Goal: Task Accomplishment & Management: Use online tool/utility

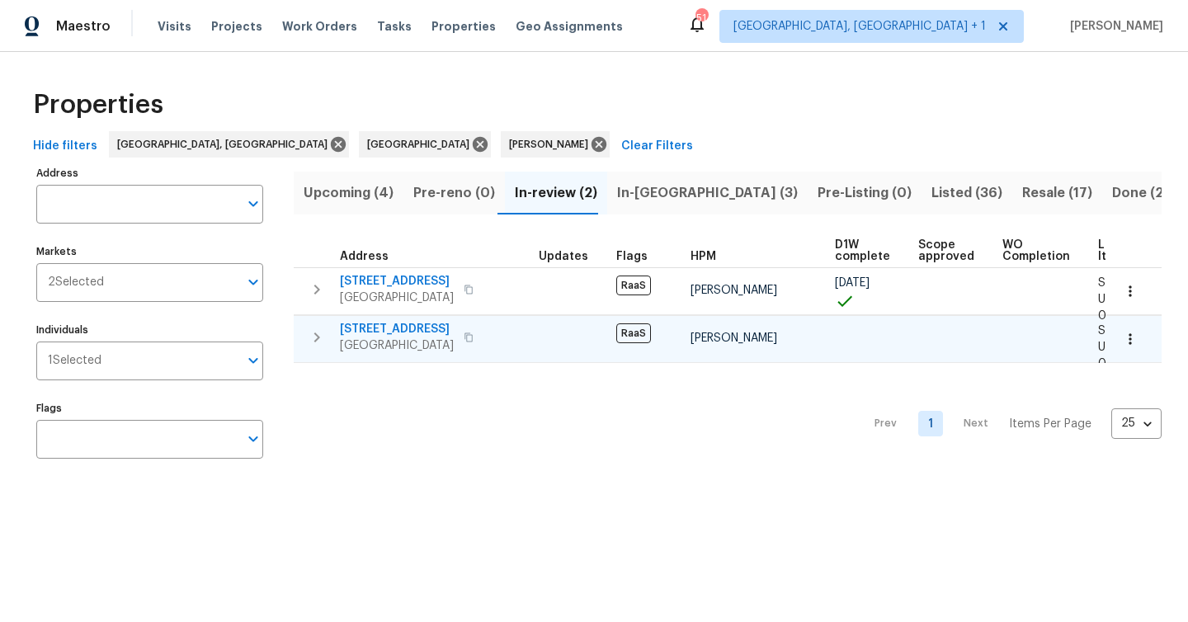
click at [410, 343] on span "[GEOGRAPHIC_DATA]" at bounding box center [397, 346] width 114 height 17
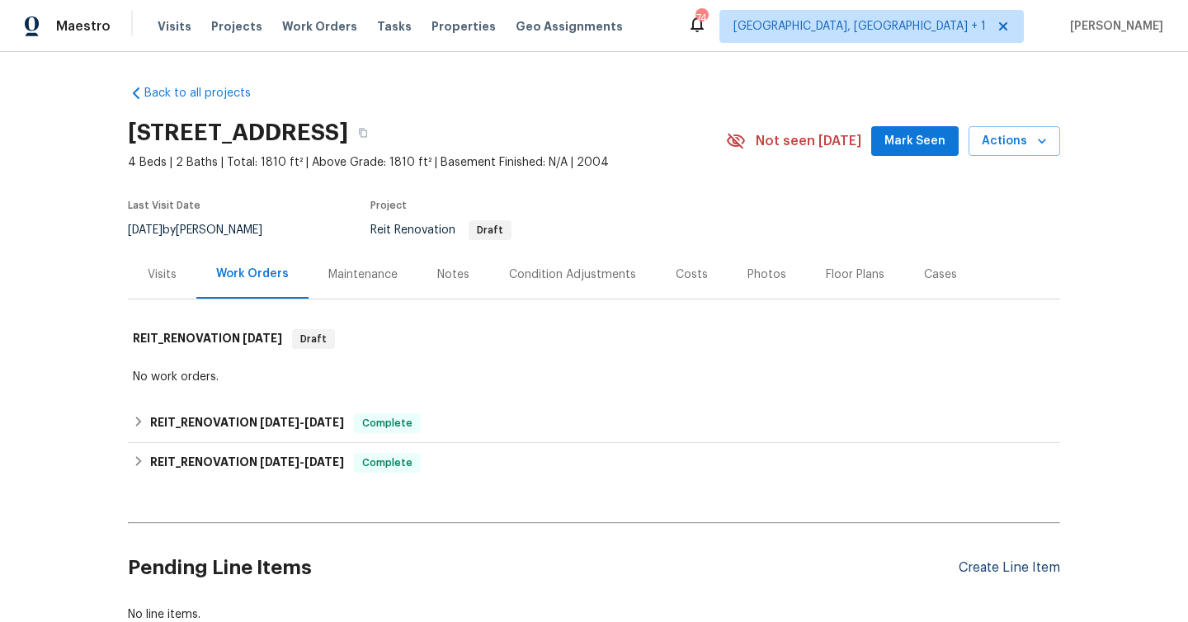
click at [1020, 572] on div "Create Line Item" at bounding box center [1010, 568] width 102 height 16
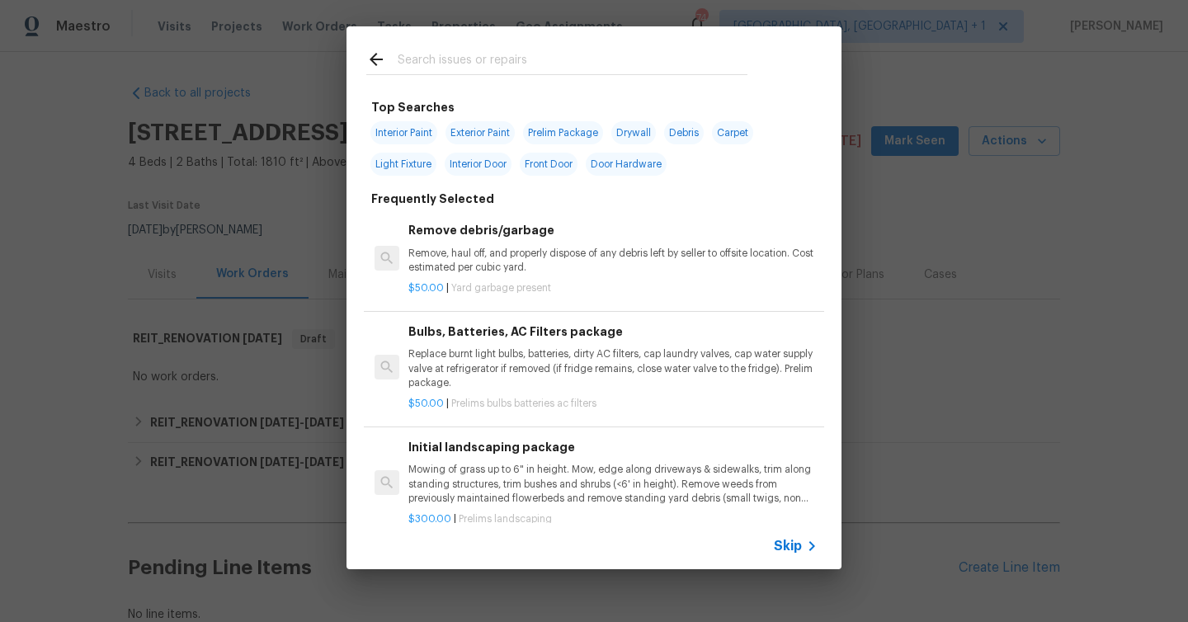
click at [802, 542] on icon at bounding box center [812, 546] width 20 height 20
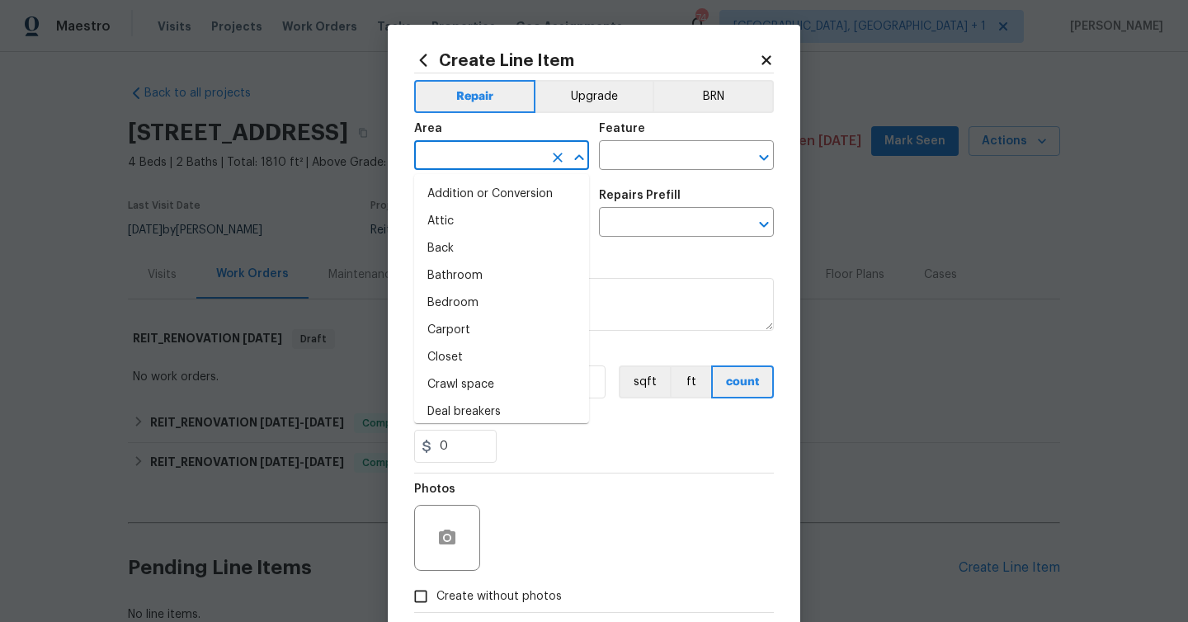
click at [503, 163] on input "text" at bounding box center [478, 157] width 129 height 26
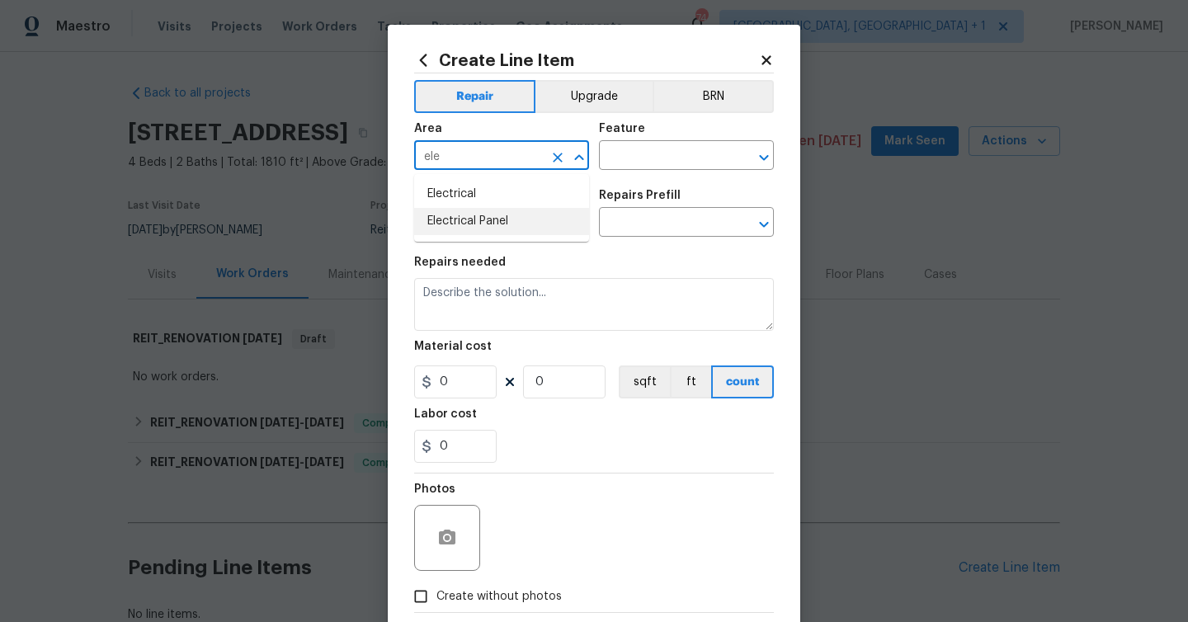
click at [485, 224] on li "Electrical Panel" at bounding box center [501, 221] width 175 height 27
type input "Electrical Panel"
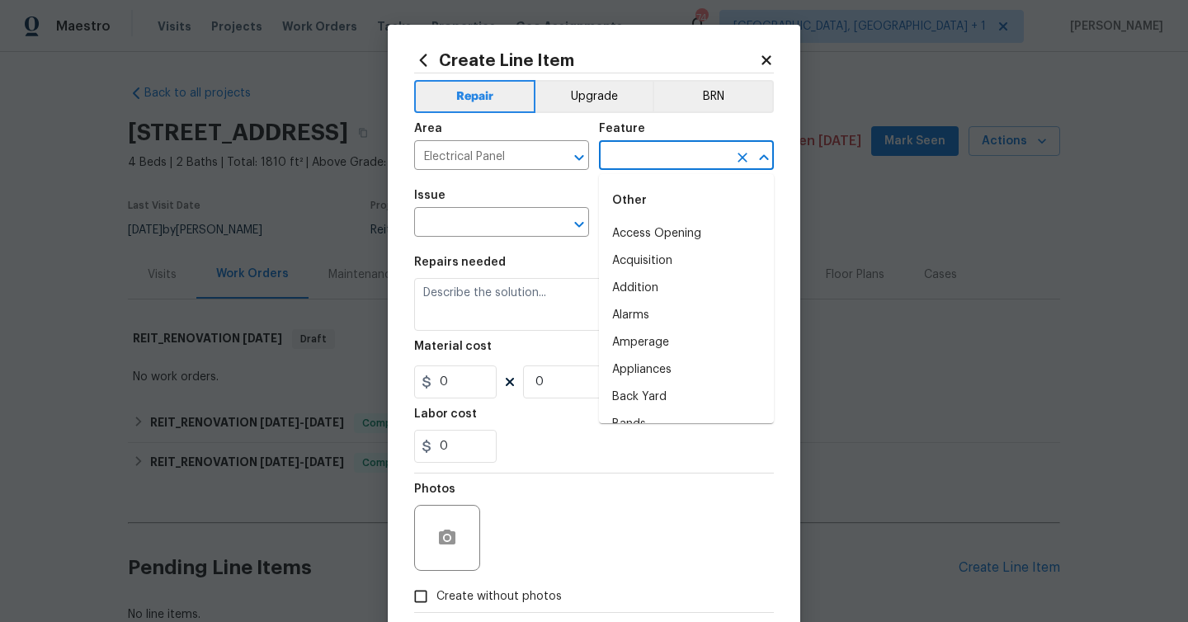
click at [636, 153] on input "text" at bounding box center [663, 157] width 129 height 26
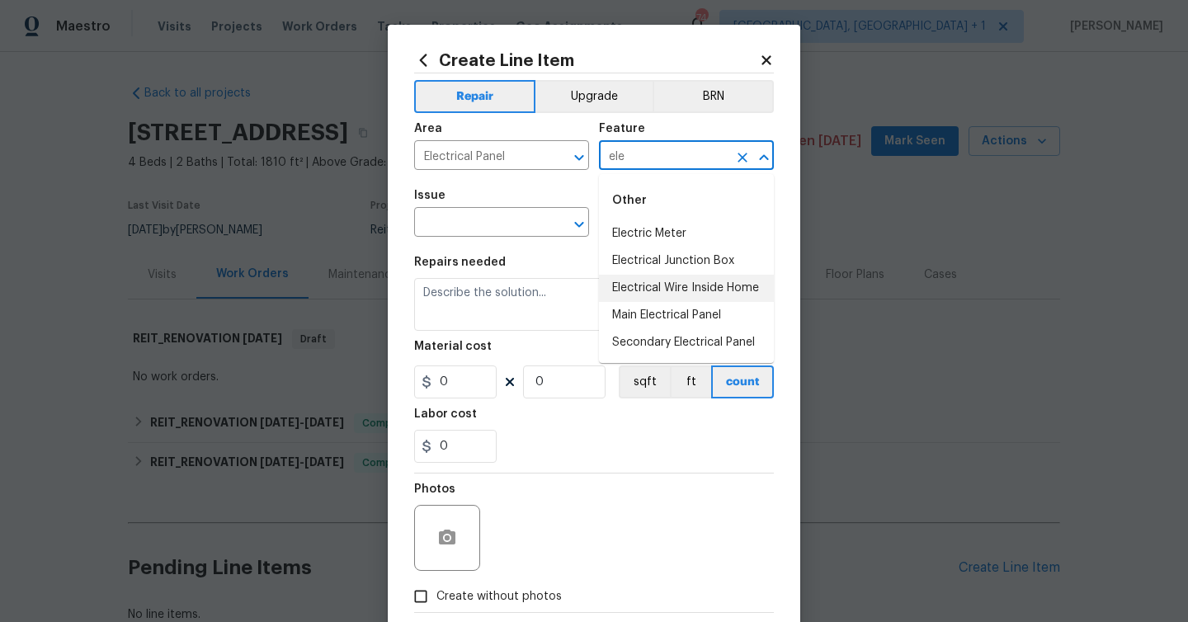
click at [643, 286] on li "Electrical Wire Inside Home" at bounding box center [686, 288] width 175 height 27
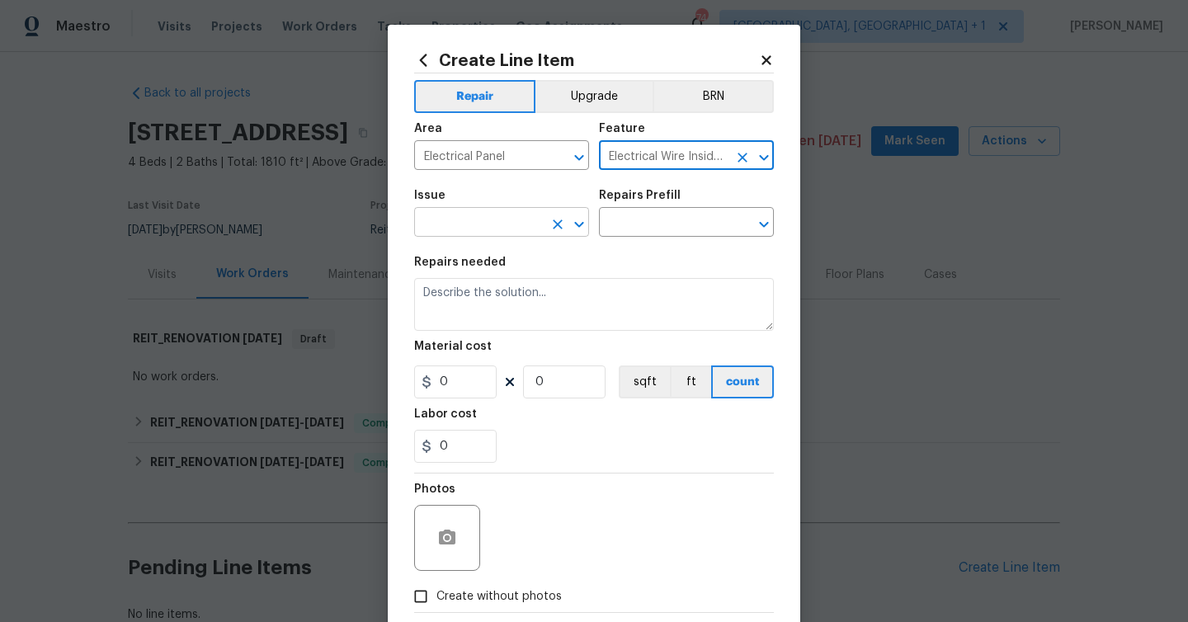
type input "Electrical Wire Inside Home"
click at [512, 212] on input "text" at bounding box center [478, 224] width 129 height 26
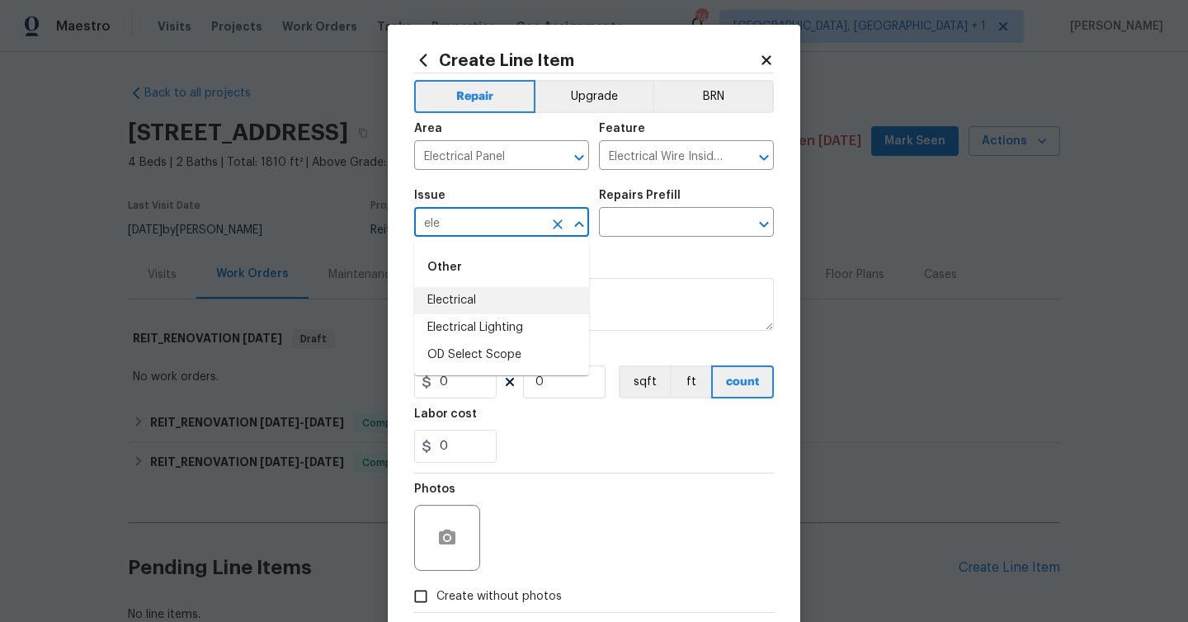
click at [498, 295] on li "Electrical" at bounding box center [501, 300] width 175 height 27
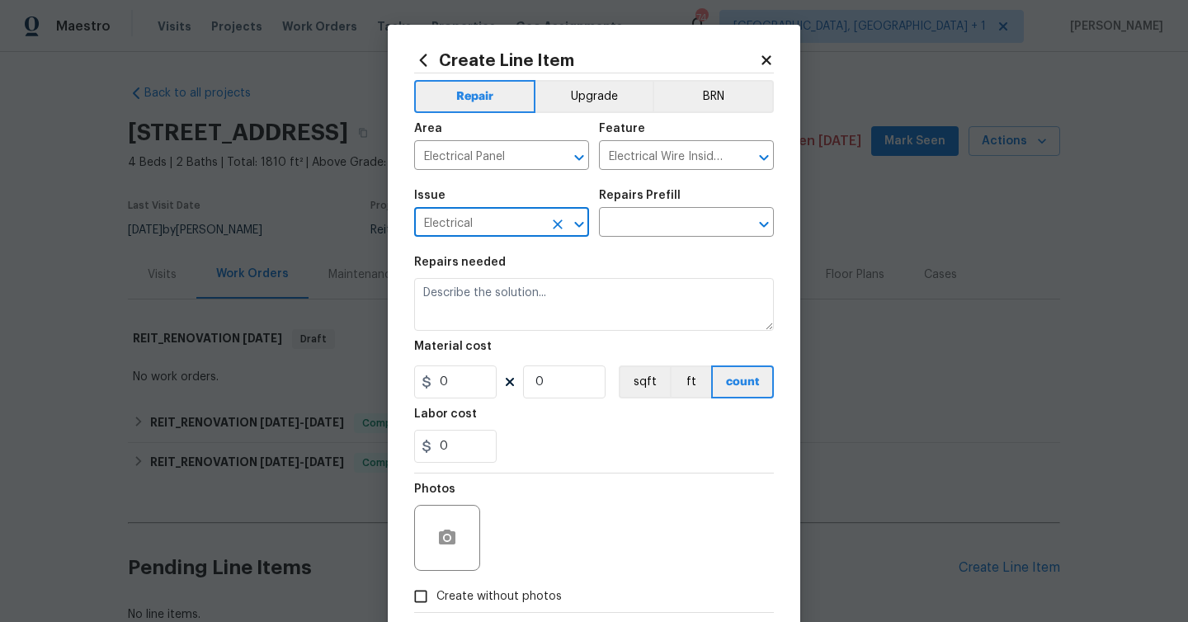
type input "Electrical"
click at [668, 182] on div "Issue Electrical ​ Repairs Prefill ​" at bounding box center [594, 213] width 360 height 67
click at [660, 223] on input "text" at bounding box center [663, 224] width 129 height 26
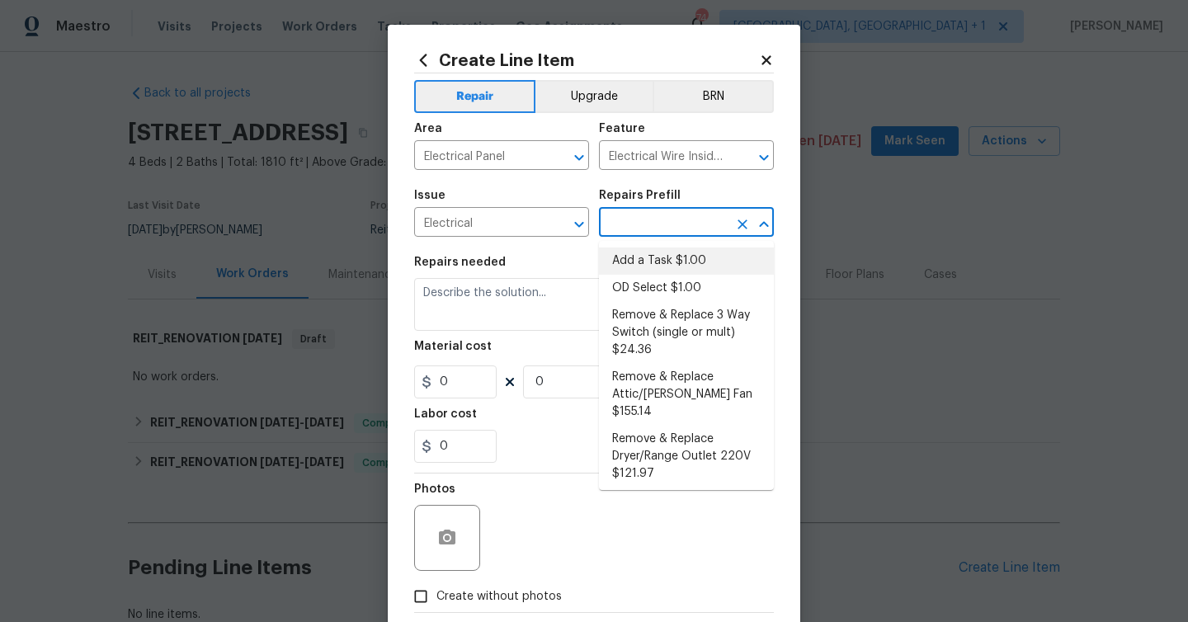
click at [661, 265] on li "Add a Task $1.00" at bounding box center [686, 261] width 175 height 27
type input "Add a Task $1.00"
type textarea "HPM to detail"
type input "1"
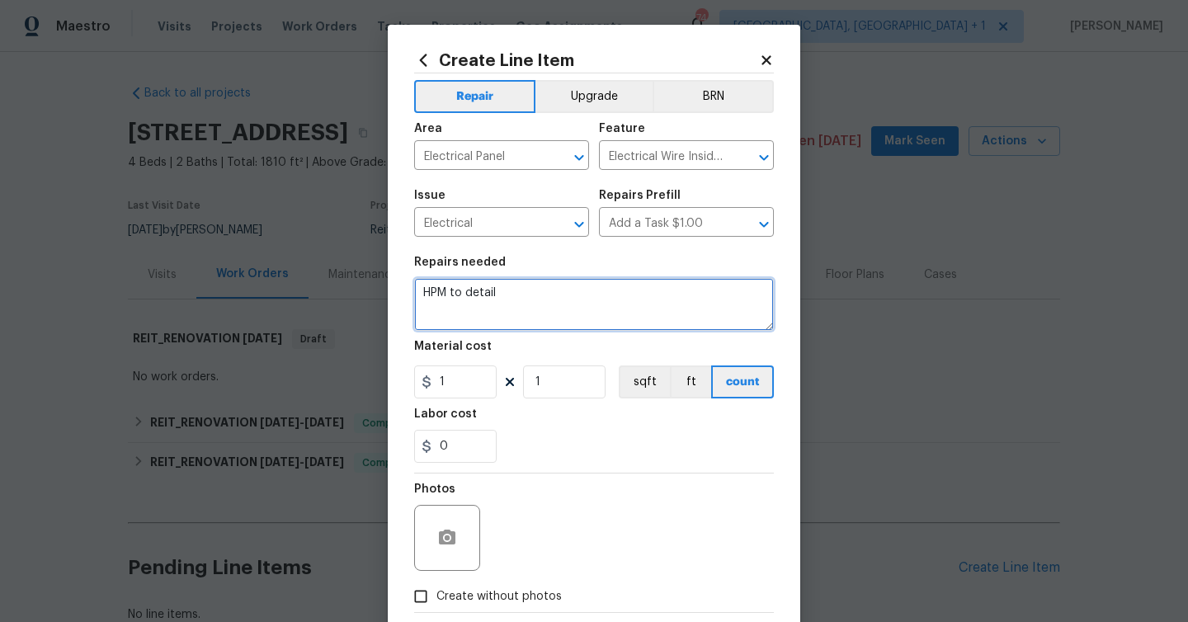
click at [559, 289] on textarea "HPM to detail" at bounding box center [594, 304] width 360 height 53
click at [563, 306] on textarea "PLEASE QUOTE ONLY" at bounding box center [594, 304] width 360 height 53
paste textarea "1) AFI/GFI breaker #27 not tripping when tested. 2) GFI protection missing from…"
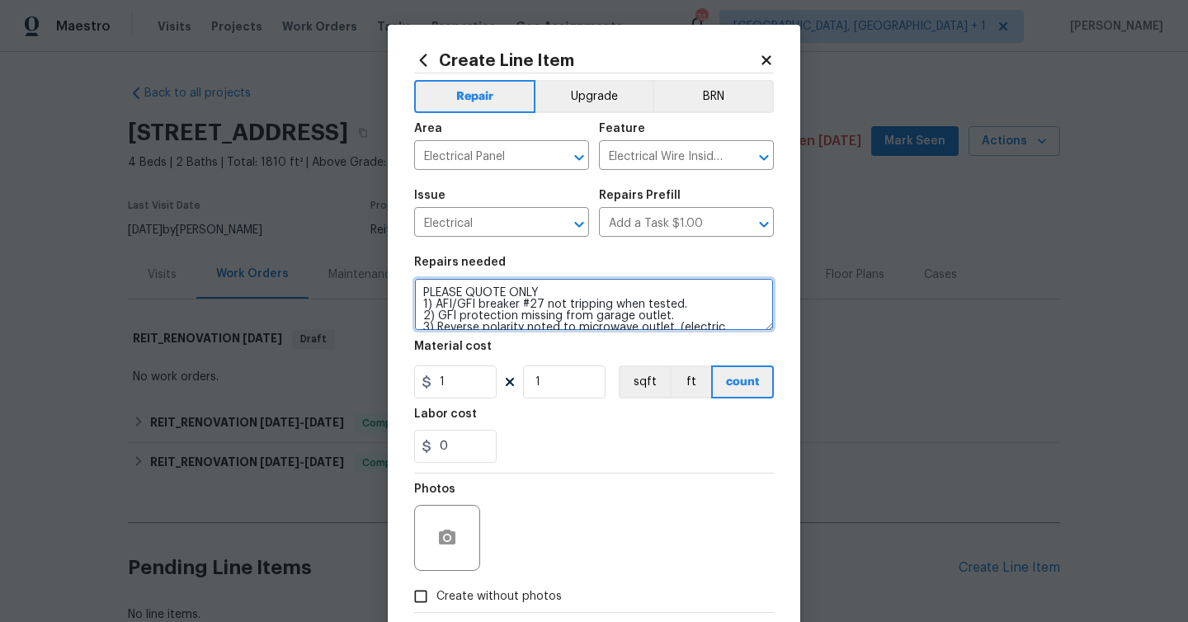
click at [606, 297] on textarea "PLEASE QUOTE ONLY 1) AFI/GFI breaker #27 not tripping when tested. 2) GFI prote…" at bounding box center [594, 304] width 360 height 53
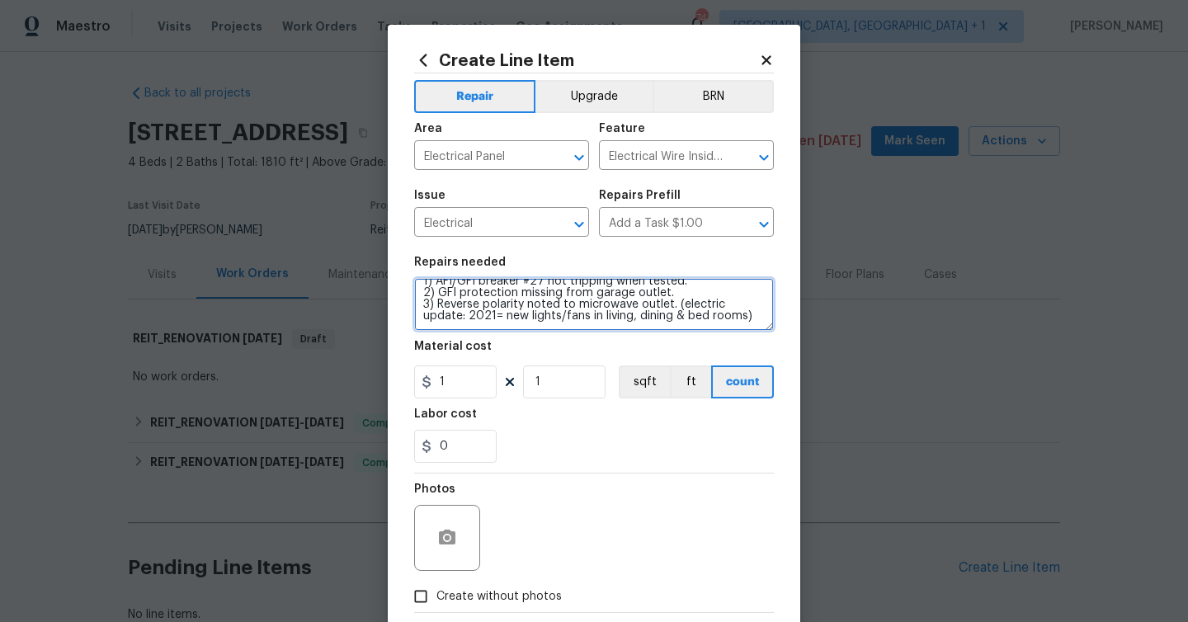
type textarea "PLEASE QUOTE ONLY 1) AFI/GFI breaker #27 not tripping when tested. 2) GFI prote…"
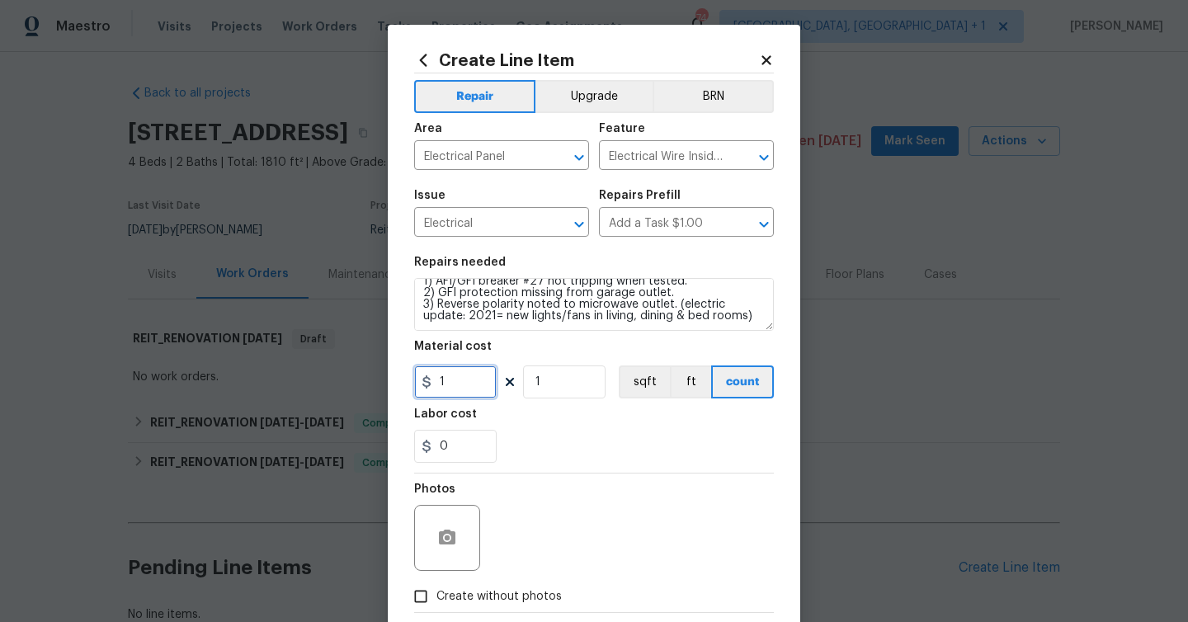
click at [469, 395] on input "1" at bounding box center [455, 382] width 83 height 33
type input "75"
click at [440, 598] on span "Create without photos" at bounding box center [499, 596] width 125 height 17
click at [437, 598] on input "Create without photos" at bounding box center [420, 596] width 31 height 31
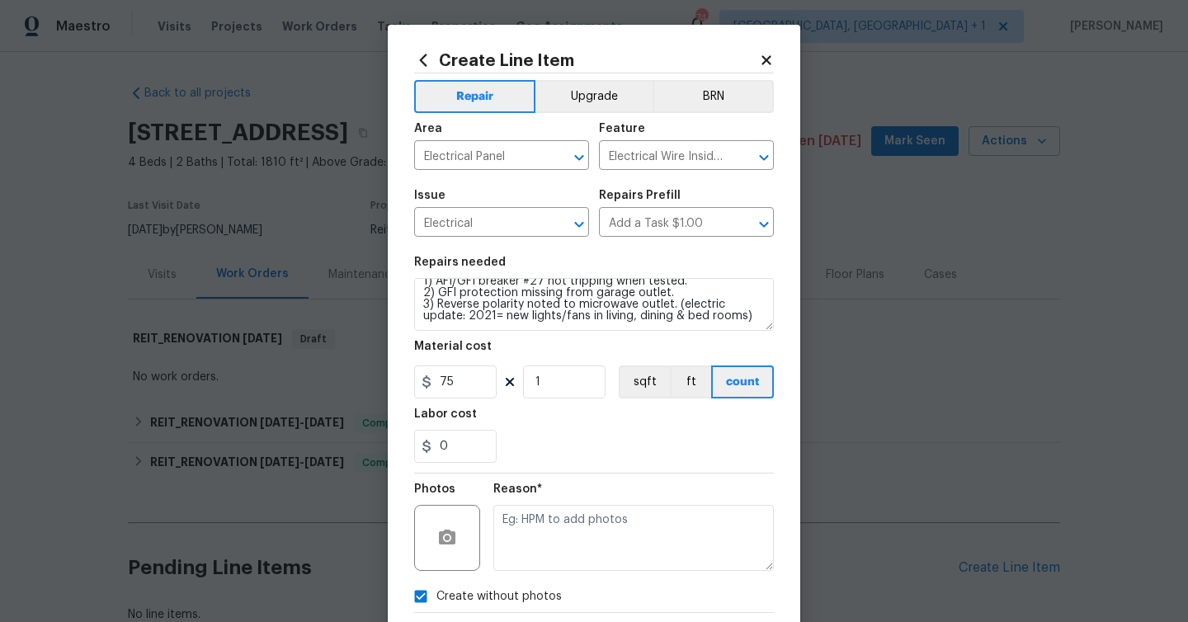
click at [440, 598] on span "Create without photos" at bounding box center [499, 596] width 125 height 17
click at [437, 598] on input "Create without photos" at bounding box center [420, 596] width 31 height 31
checkbox input "false"
click at [450, 532] on icon "button" at bounding box center [447, 537] width 17 height 15
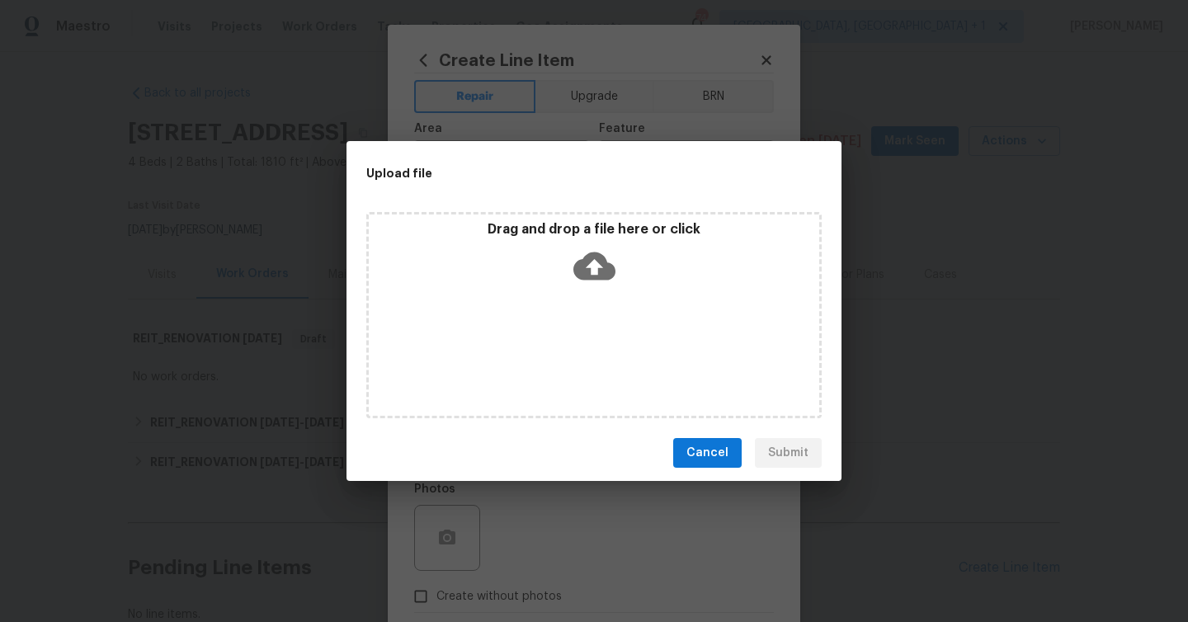
click at [617, 221] on p "Drag and drop a file here or click" at bounding box center [594, 229] width 451 height 17
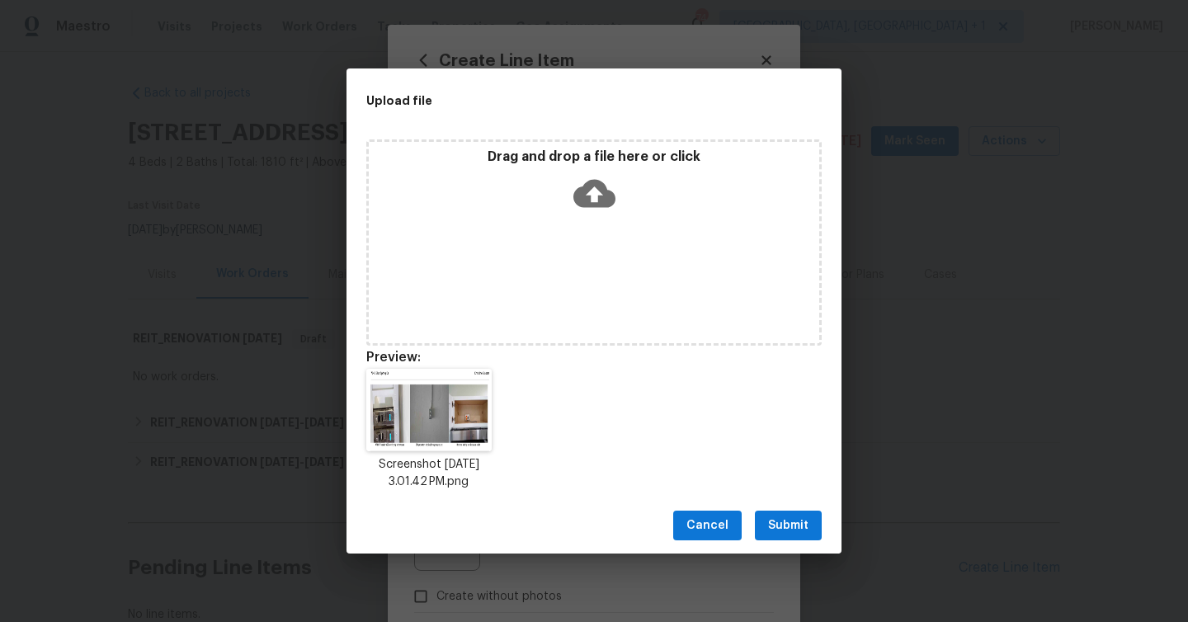
click at [790, 522] on span "Submit" at bounding box center [788, 526] width 40 height 21
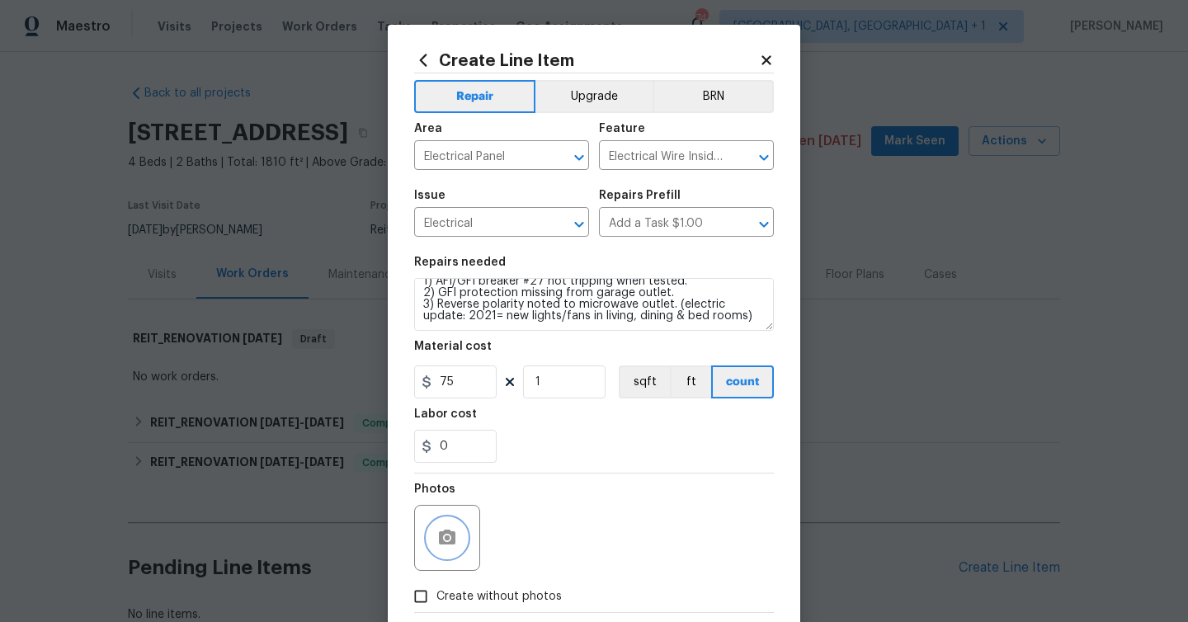
scroll to position [89, 0]
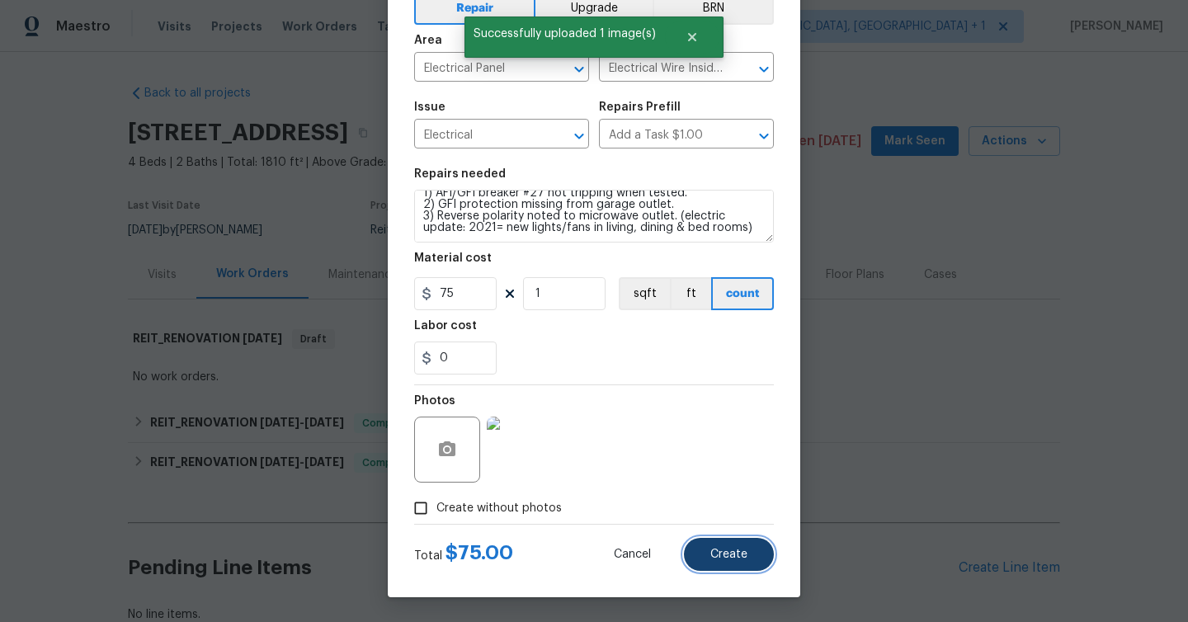
click at [737, 557] on span "Create" at bounding box center [729, 555] width 37 height 12
type input "0"
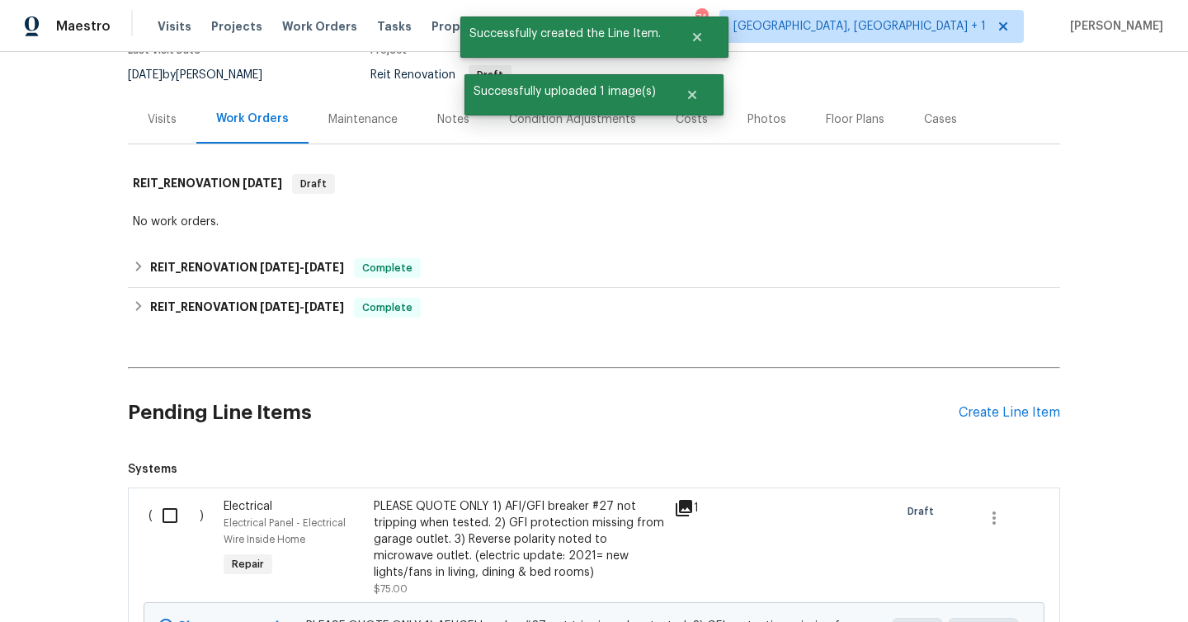
scroll to position [367, 0]
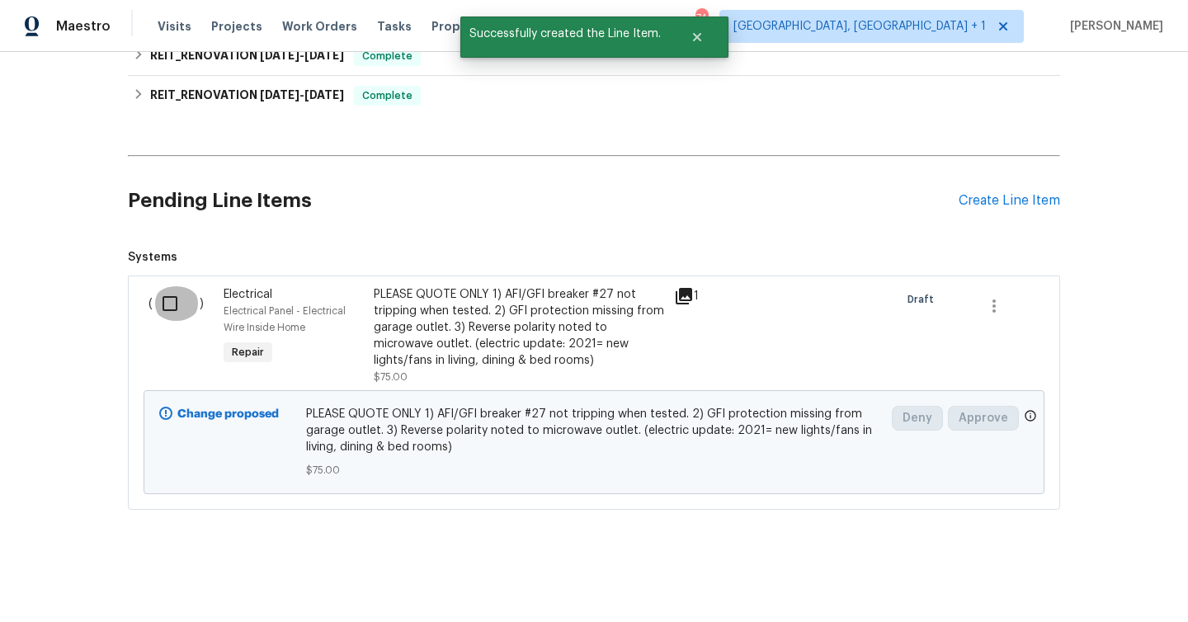
click at [160, 304] on input "checkbox" at bounding box center [176, 303] width 47 height 35
checkbox input "true"
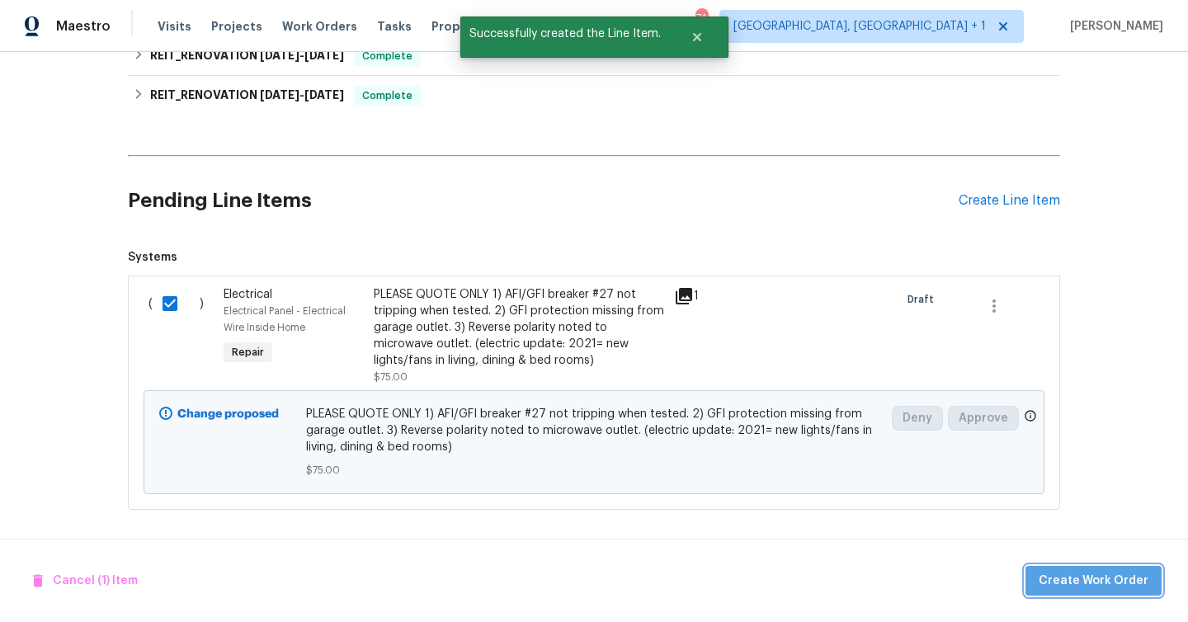
click at [1120, 588] on span "Create Work Order" at bounding box center [1094, 581] width 110 height 21
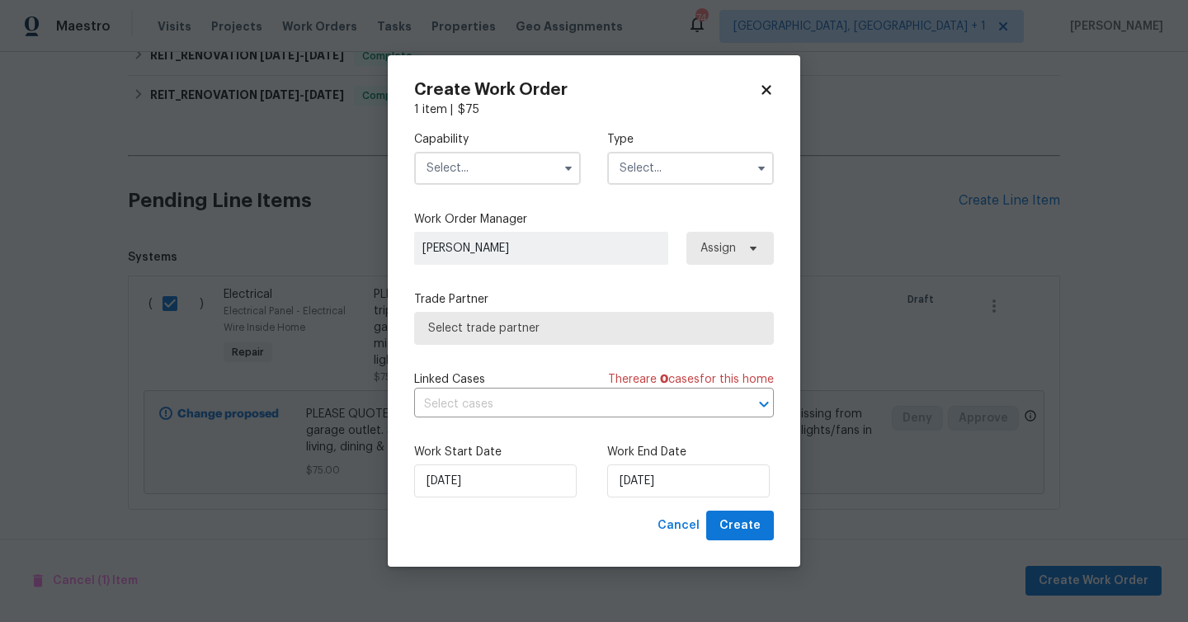
click at [508, 165] on input "text" at bounding box center [497, 168] width 167 height 33
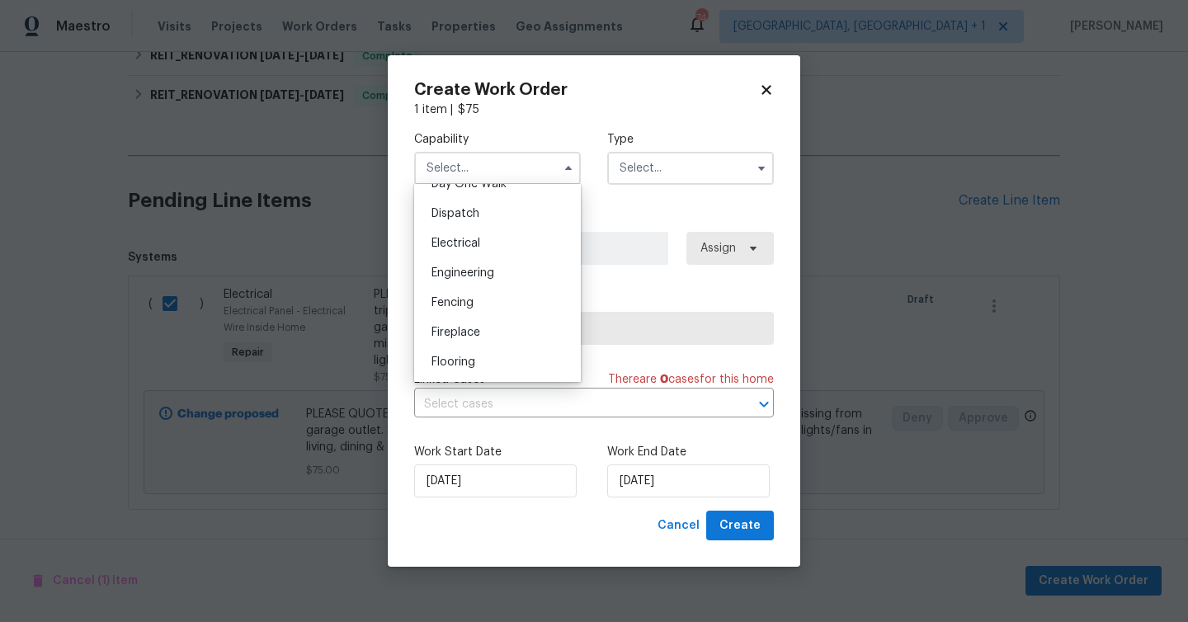
scroll to position [412, 0]
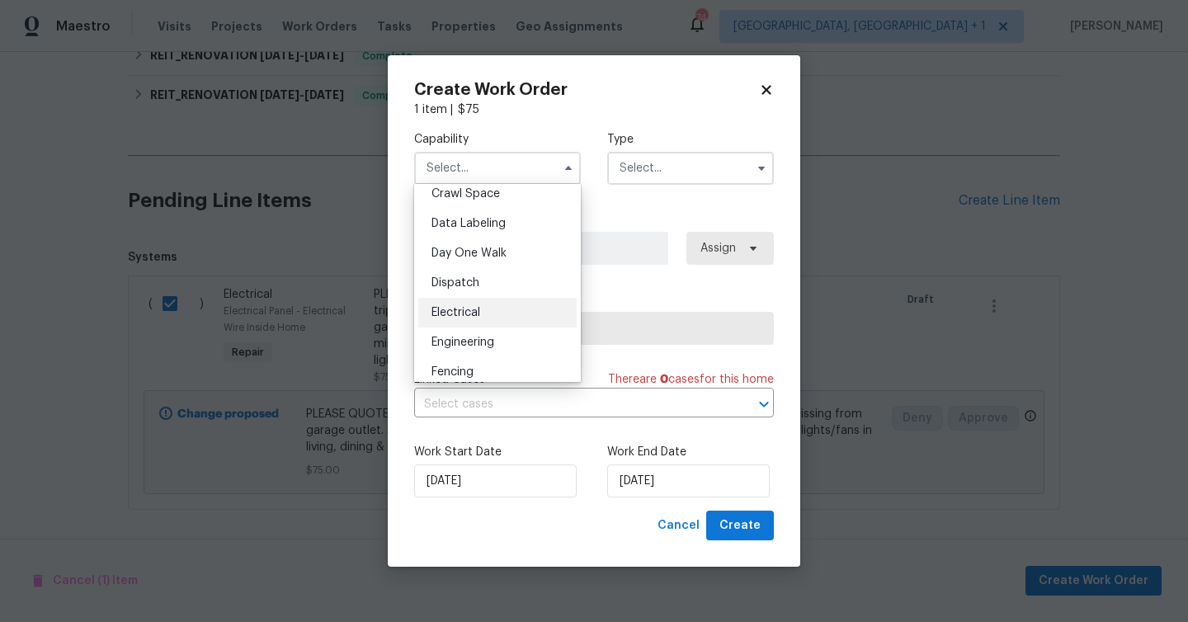
click at [506, 313] on div "Electrical" at bounding box center [497, 313] width 158 height 30
type input "Electrical"
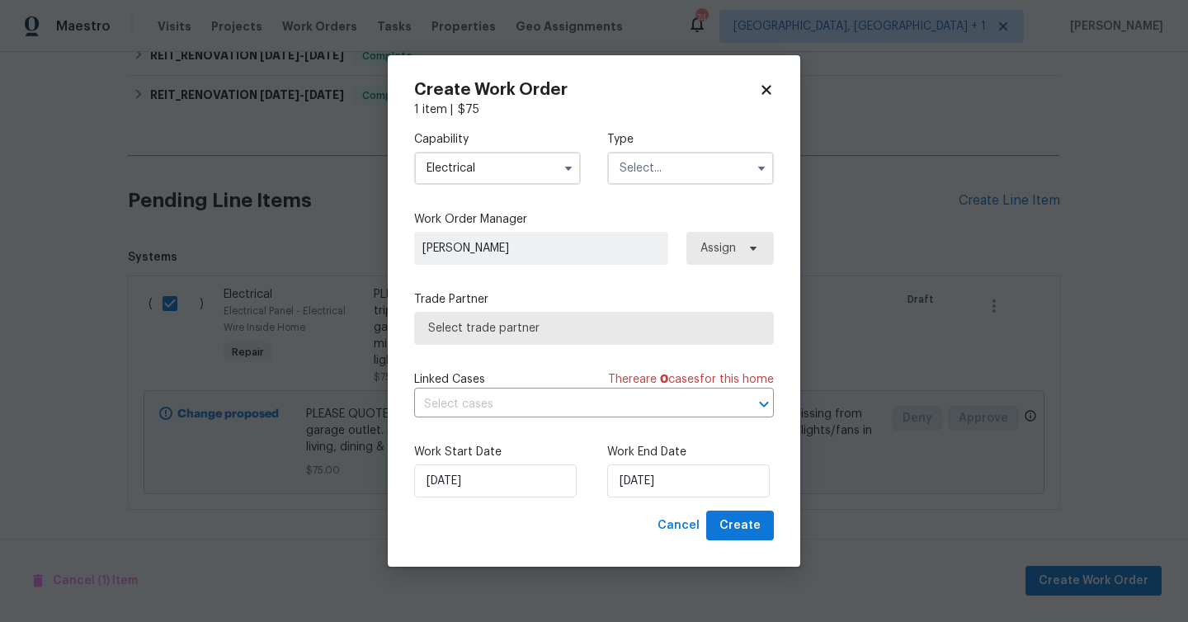
click at [682, 158] on input "text" at bounding box center [690, 168] width 167 height 33
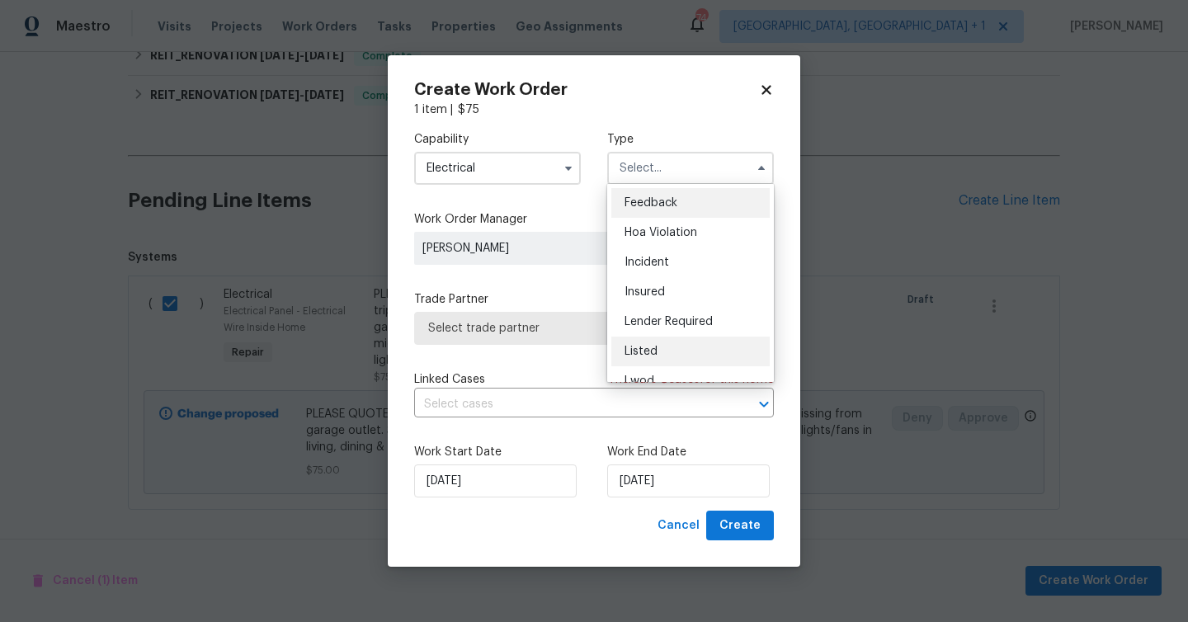
scroll to position [196, 0]
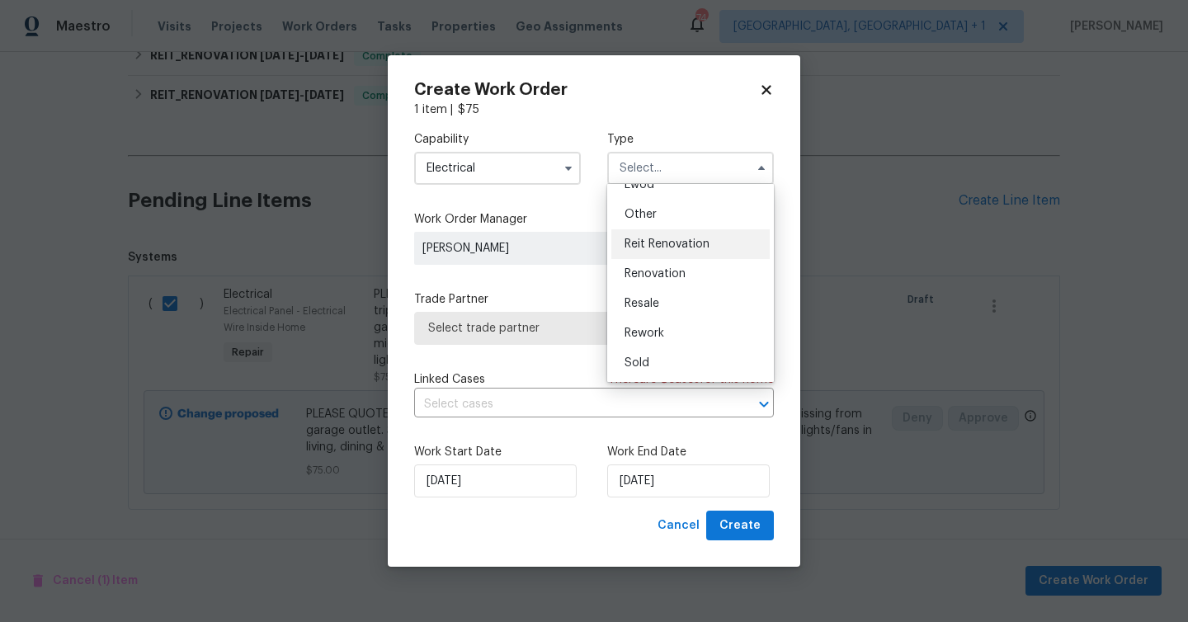
click at [704, 248] on span "Reit Renovation" at bounding box center [667, 245] width 85 height 12
type input "Reit Renovation"
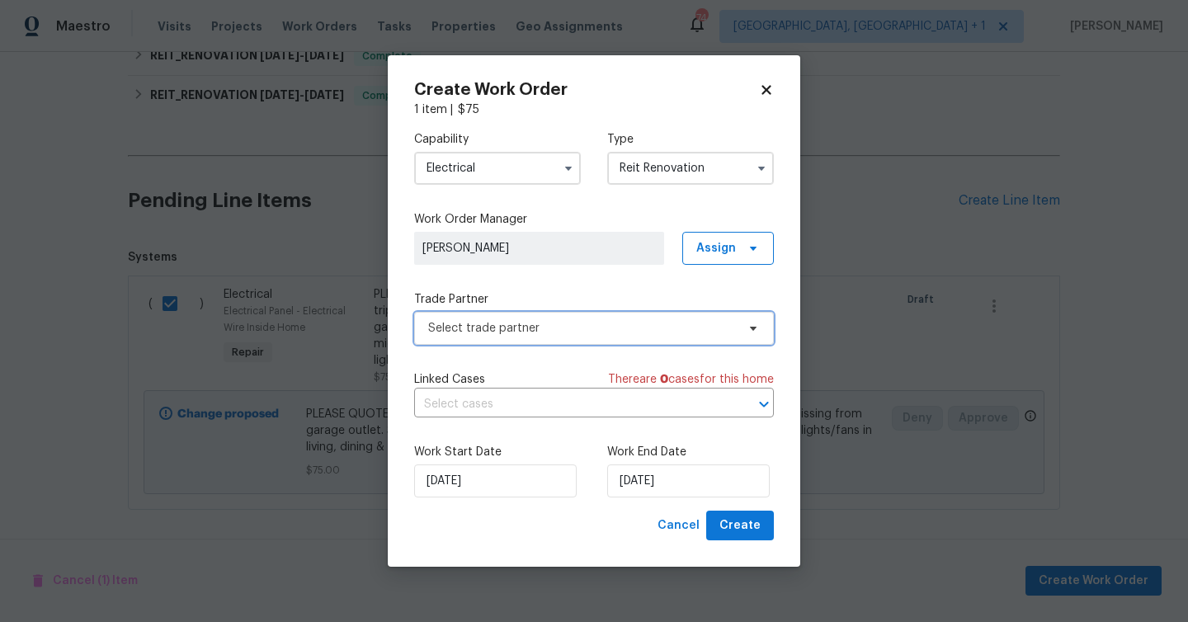
click at [659, 323] on span "Select trade partner" at bounding box center [582, 328] width 308 height 17
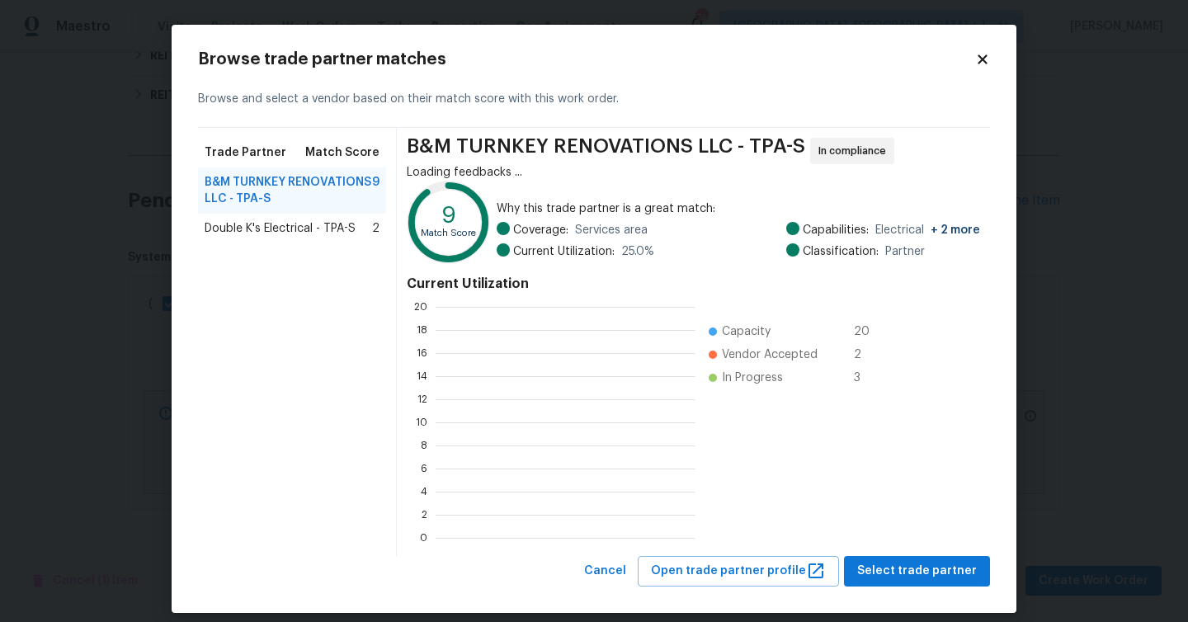
scroll to position [231, 260]
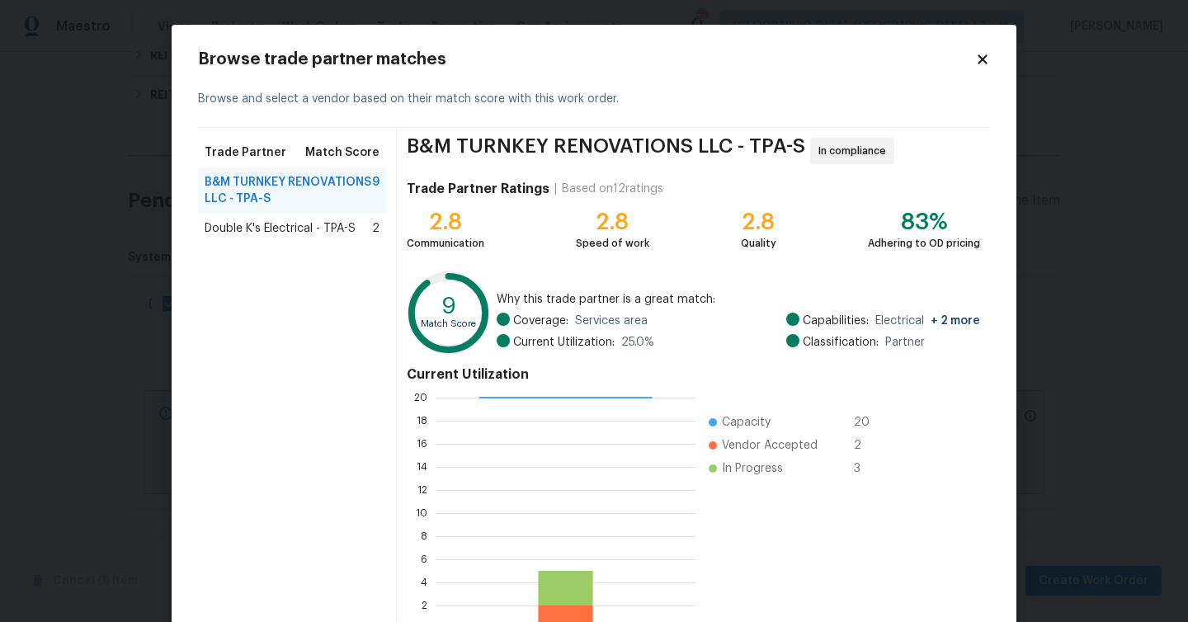
click at [333, 224] on span "Double K's Electrical - TPA-S" at bounding box center [280, 228] width 151 height 17
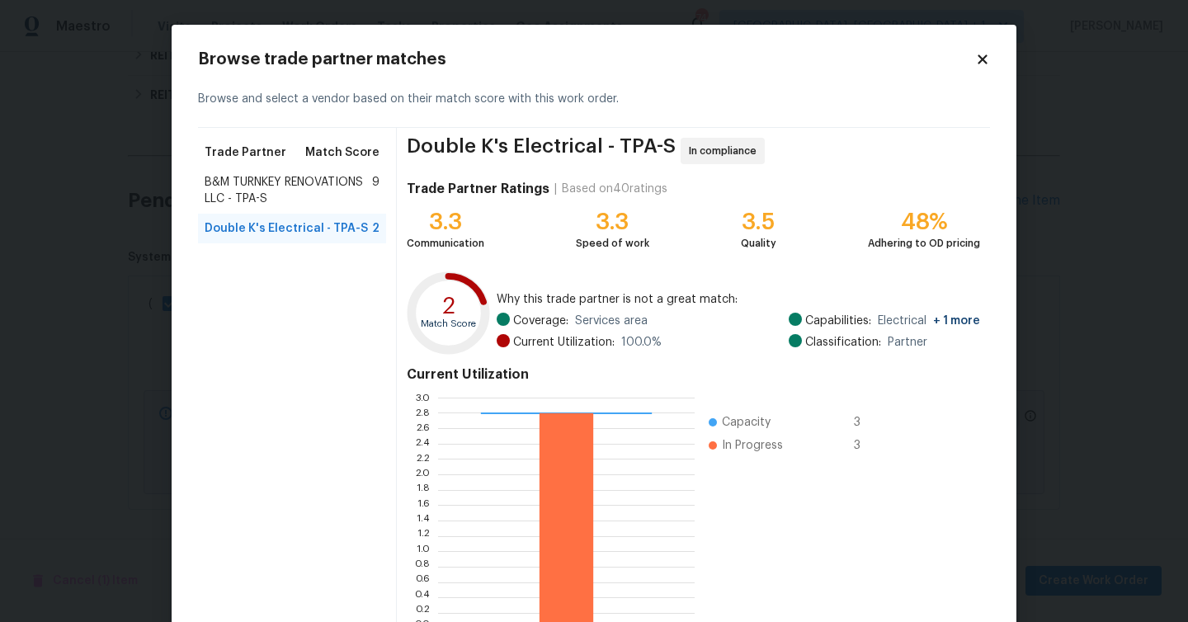
scroll to position [106, 0]
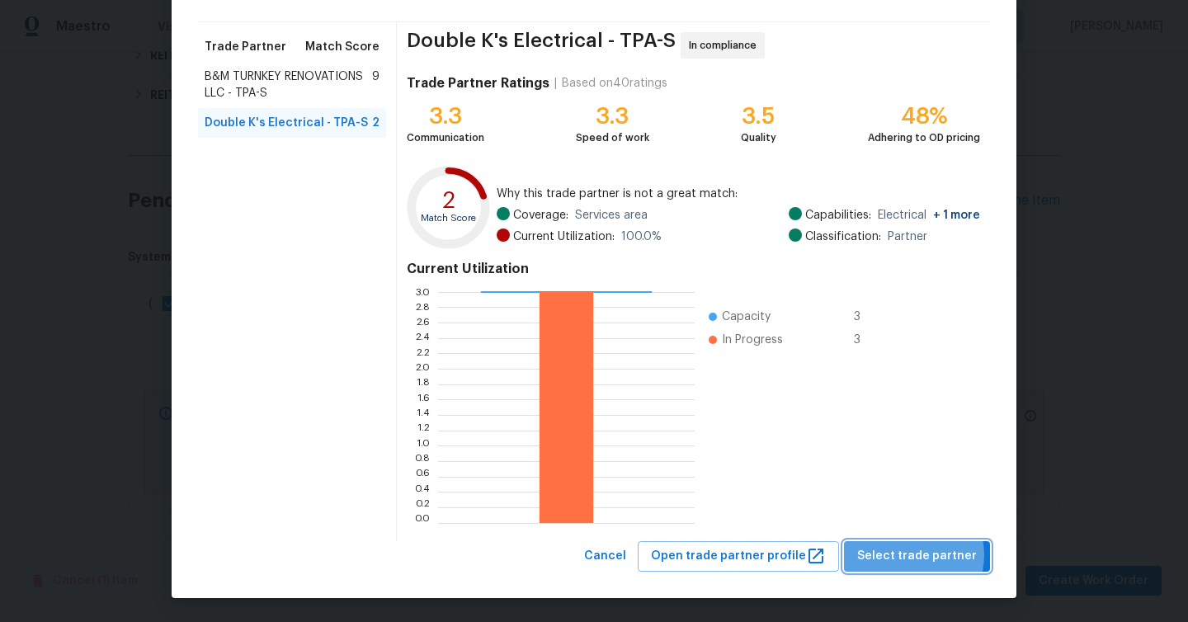
click at [915, 555] on span "Select trade partner" at bounding box center [917, 556] width 120 height 21
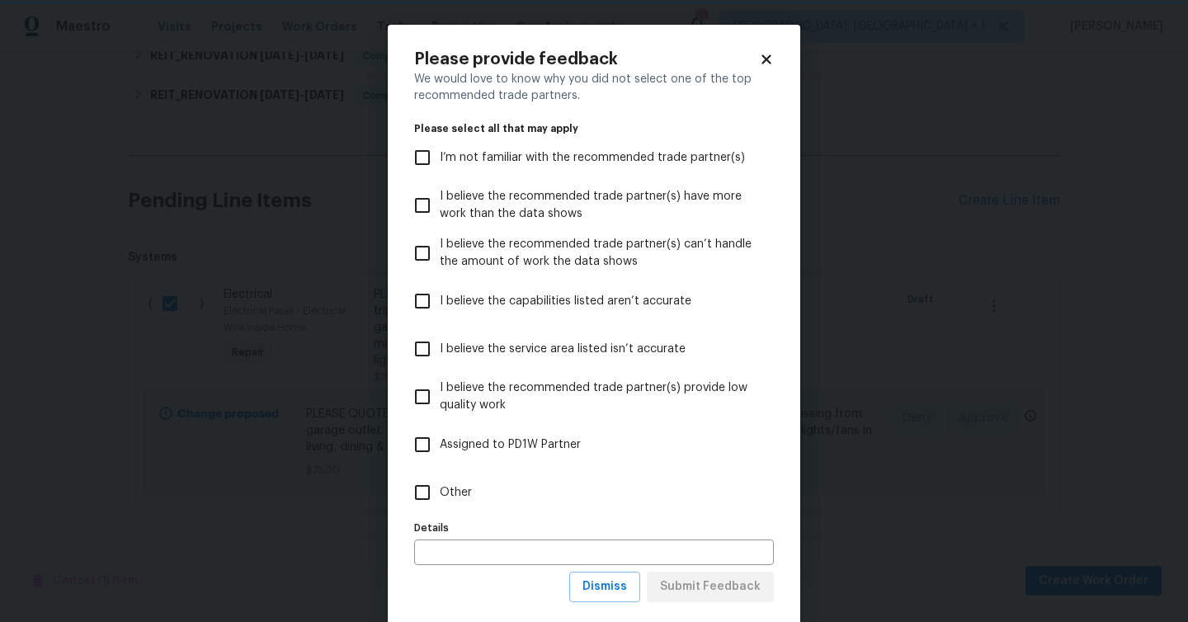
scroll to position [0, 0]
click at [458, 486] on span "Other" at bounding box center [456, 492] width 32 height 17
click at [440, 486] on input "Other" at bounding box center [422, 492] width 35 height 35
checkbox input "true"
click at [706, 578] on span "Submit Feedback" at bounding box center [710, 587] width 101 height 21
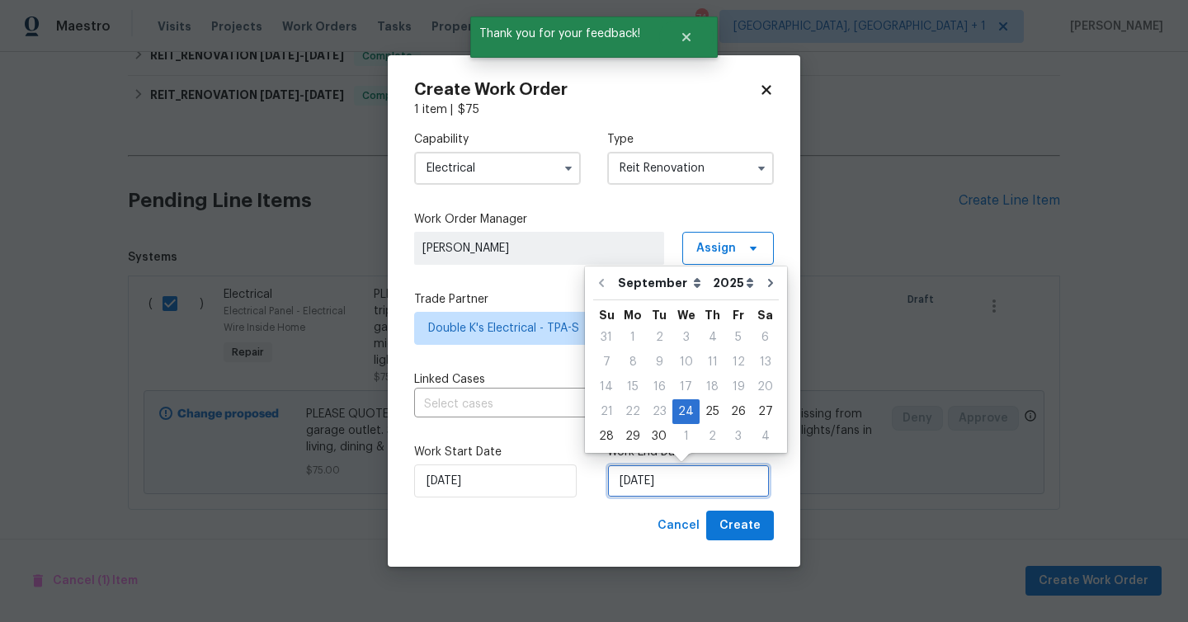
click at [716, 488] on input "[DATE]" at bounding box center [688, 481] width 163 height 33
click at [630, 435] on div "29" at bounding box center [633, 436] width 26 height 23
click at [733, 494] on input "[DATE]" at bounding box center [688, 481] width 163 height 33
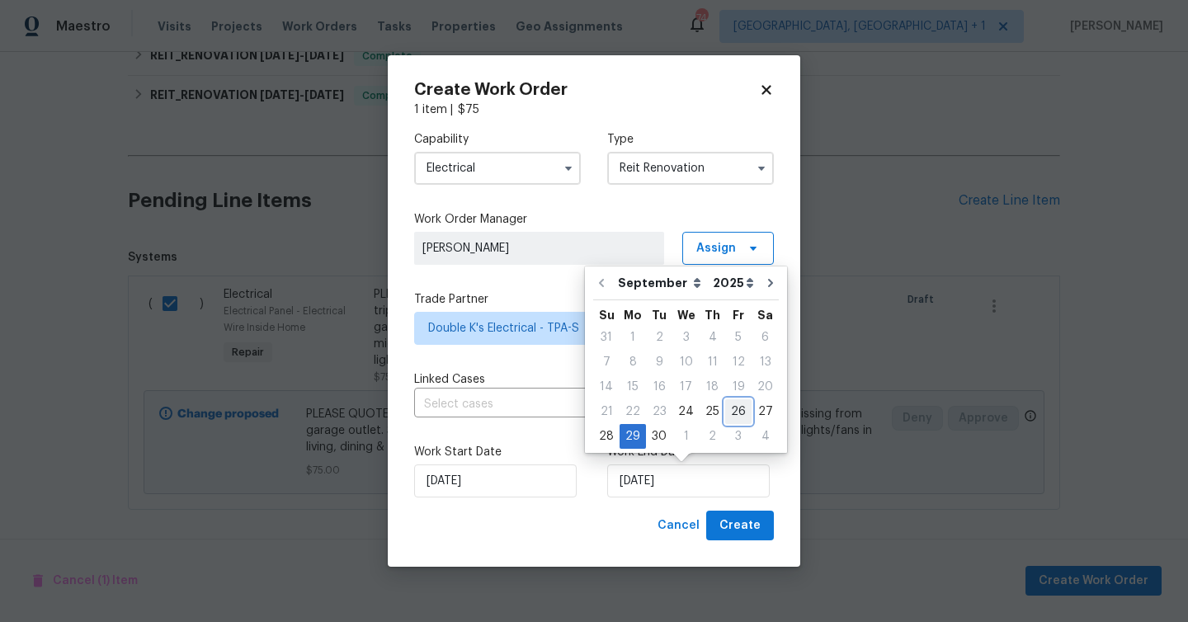
click at [735, 409] on div "26" at bounding box center [738, 411] width 26 height 23
type input "[DATE]"
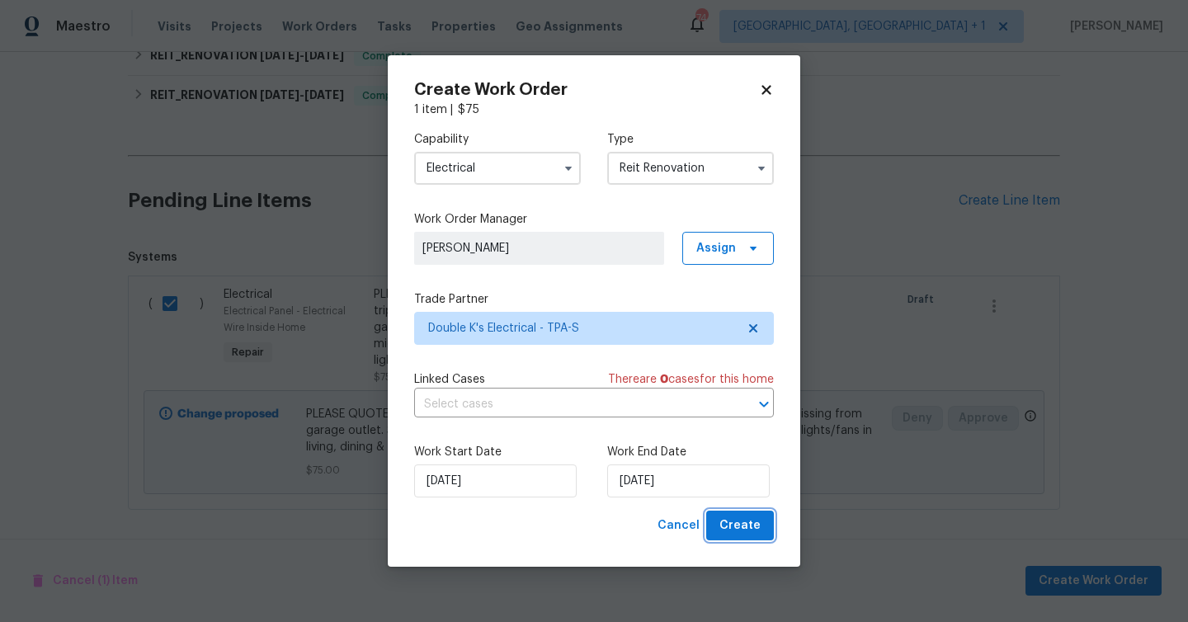
click at [762, 529] on button "Create" at bounding box center [740, 526] width 68 height 31
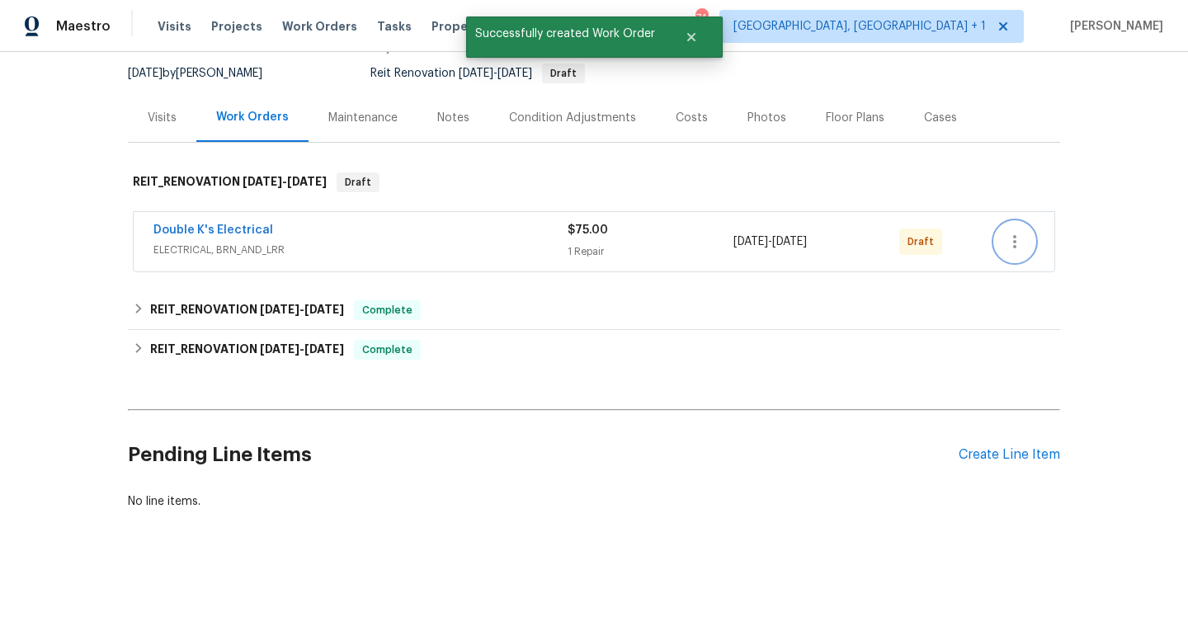
click at [1018, 241] on icon "button" at bounding box center [1015, 242] width 20 height 20
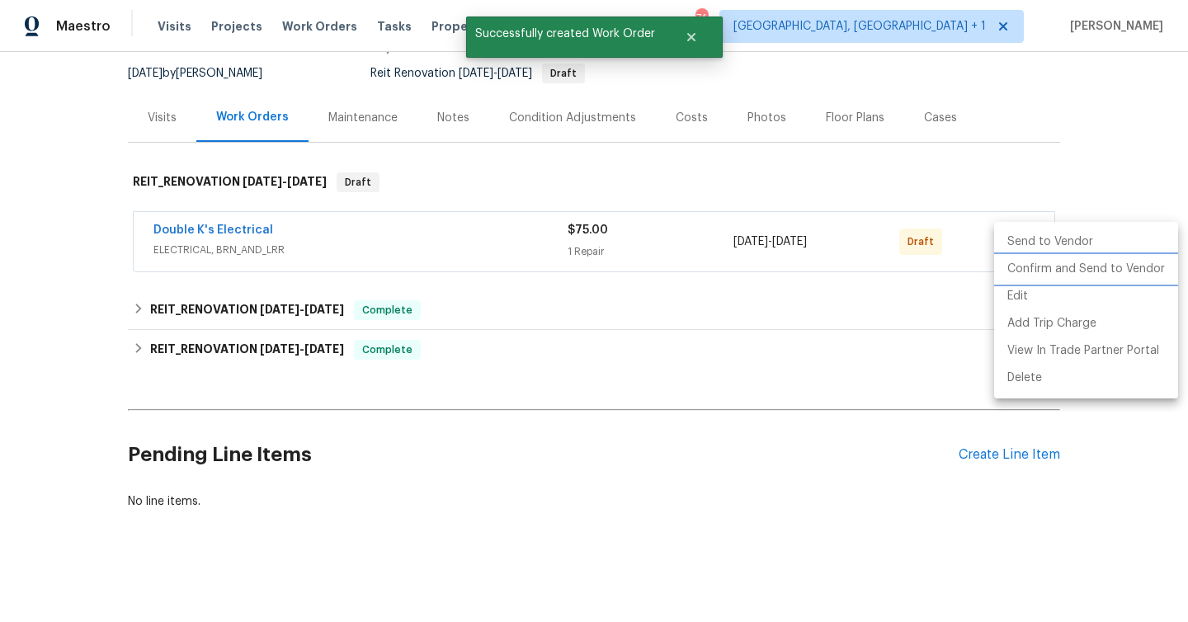
click at [1020, 272] on li "Confirm and Send to Vendor" at bounding box center [1086, 269] width 184 height 27
click at [249, 237] on div at bounding box center [594, 311] width 1188 height 622
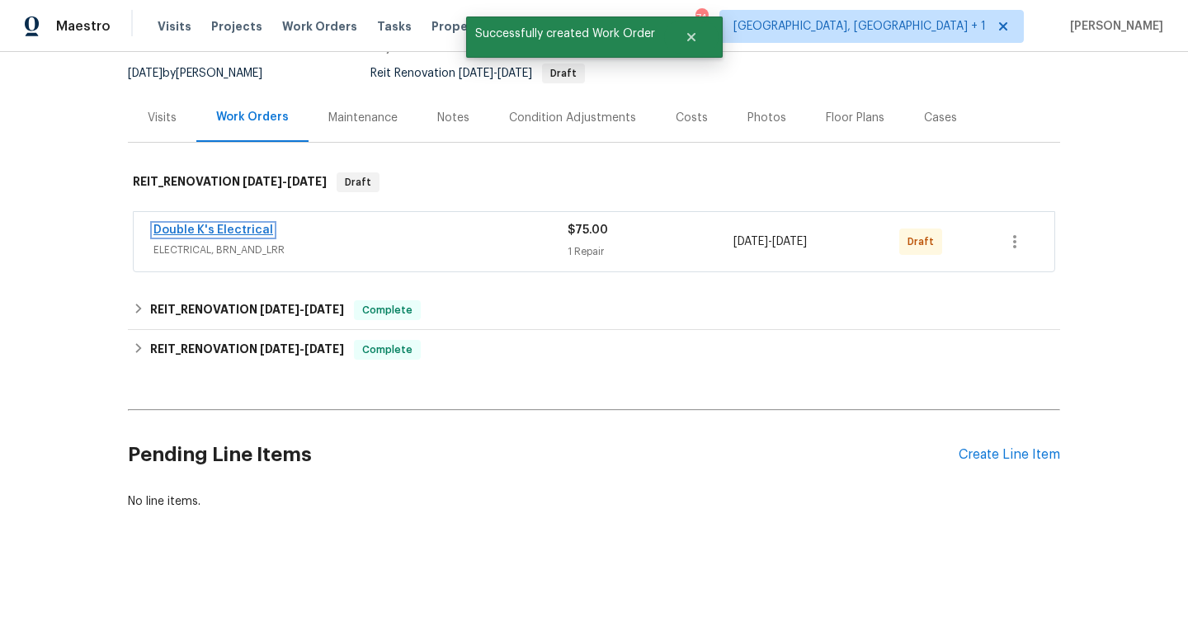
click at [249, 230] on link "Double K's Electrical" at bounding box center [214, 230] width 120 height 12
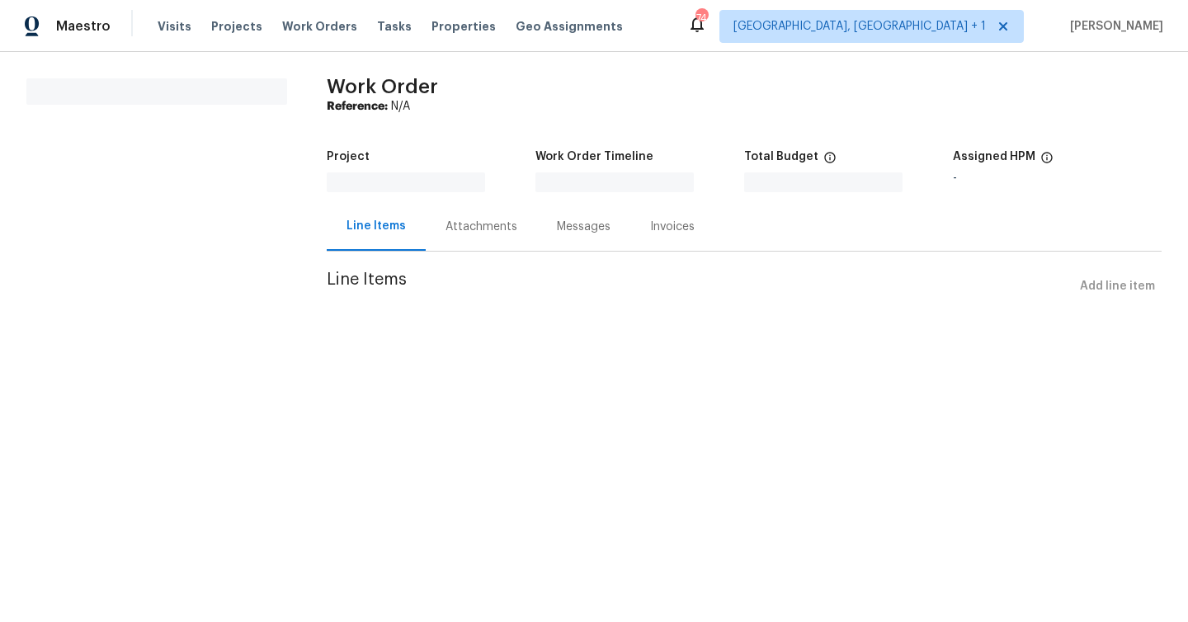
click at [446, 230] on div "Attachments" at bounding box center [482, 227] width 72 height 17
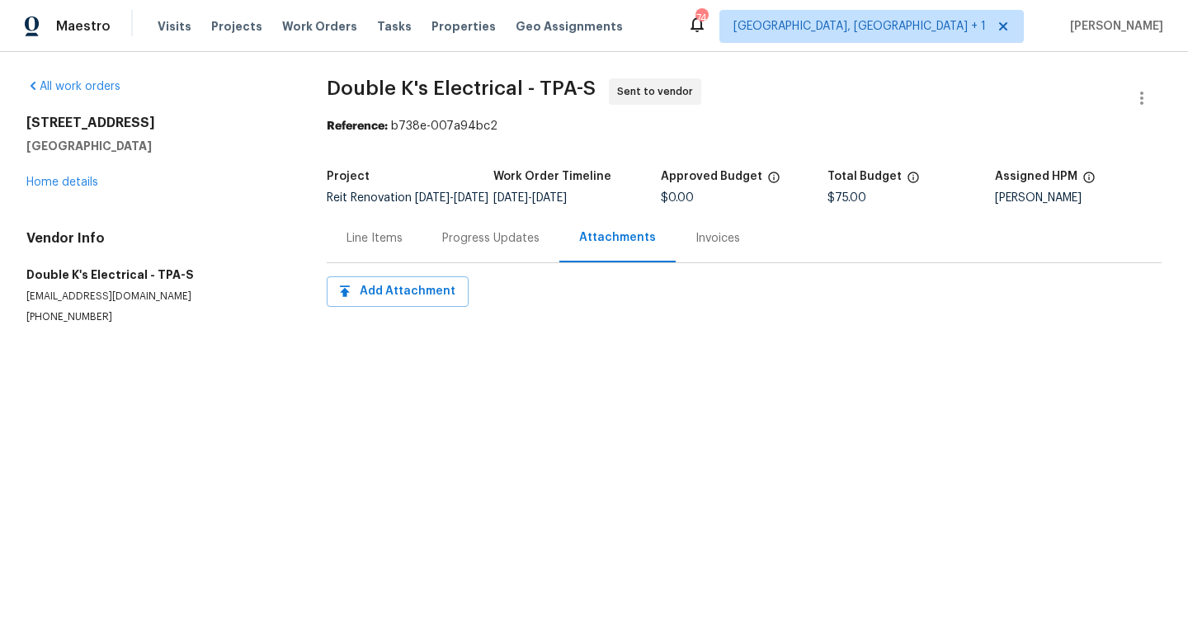
click at [371, 247] on div "Line Items" at bounding box center [375, 238] width 56 height 17
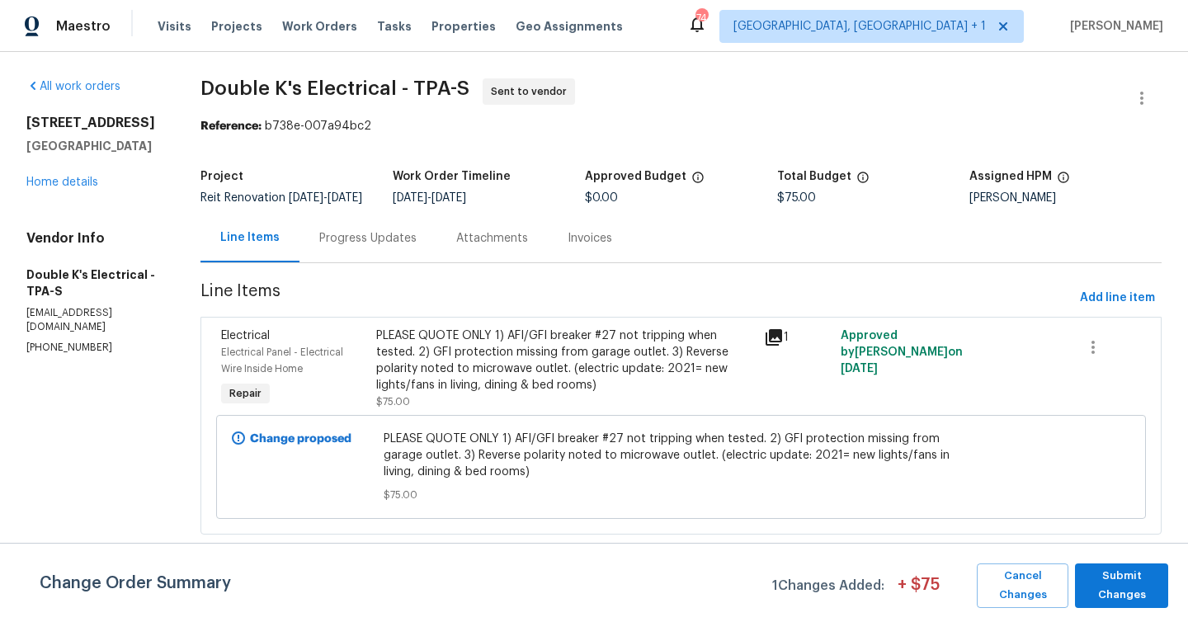
click at [379, 247] on div "Progress Updates" at bounding box center [367, 238] width 97 height 17
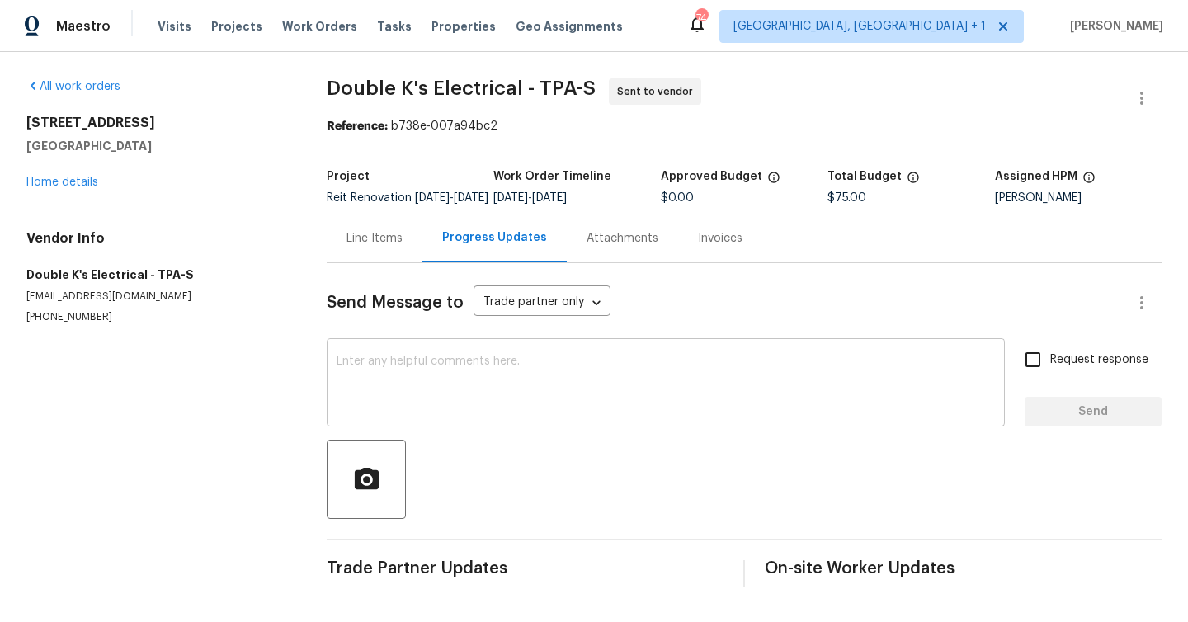
click at [446, 371] on textarea at bounding box center [666, 385] width 659 height 58
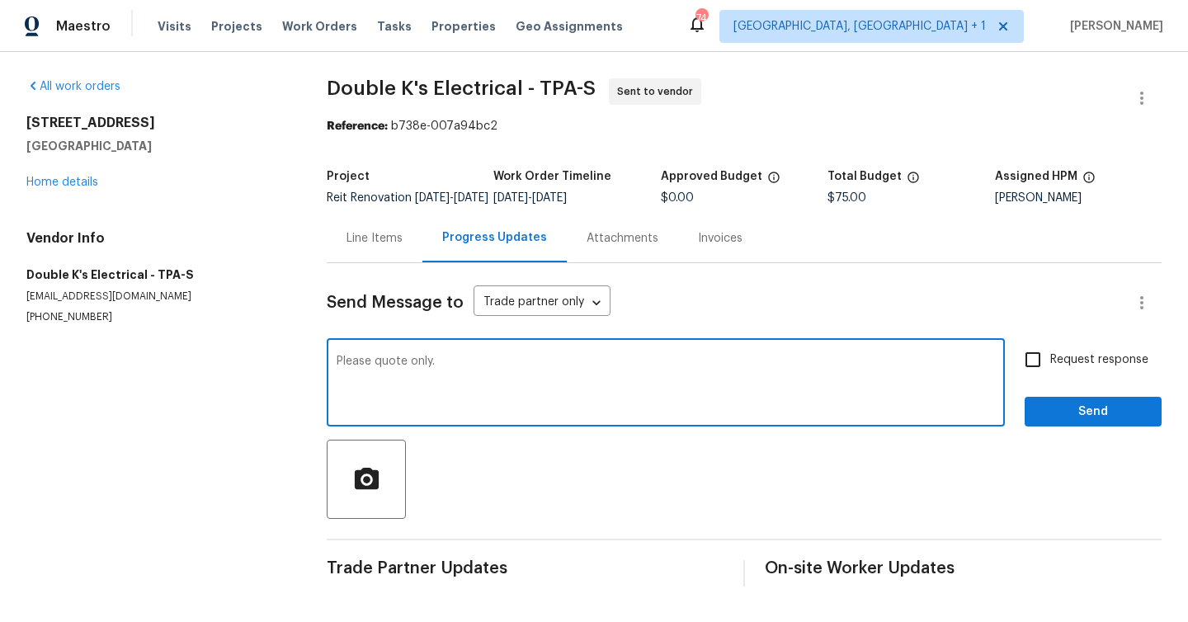
type textarea "Please quote only."
click at [1061, 369] on span "Request response" at bounding box center [1100, 360] width 98 height 17
click at [1051, 377] on input "Request response" at bounding box center [1033, 360] width 35 height 35
checkbox input "true"
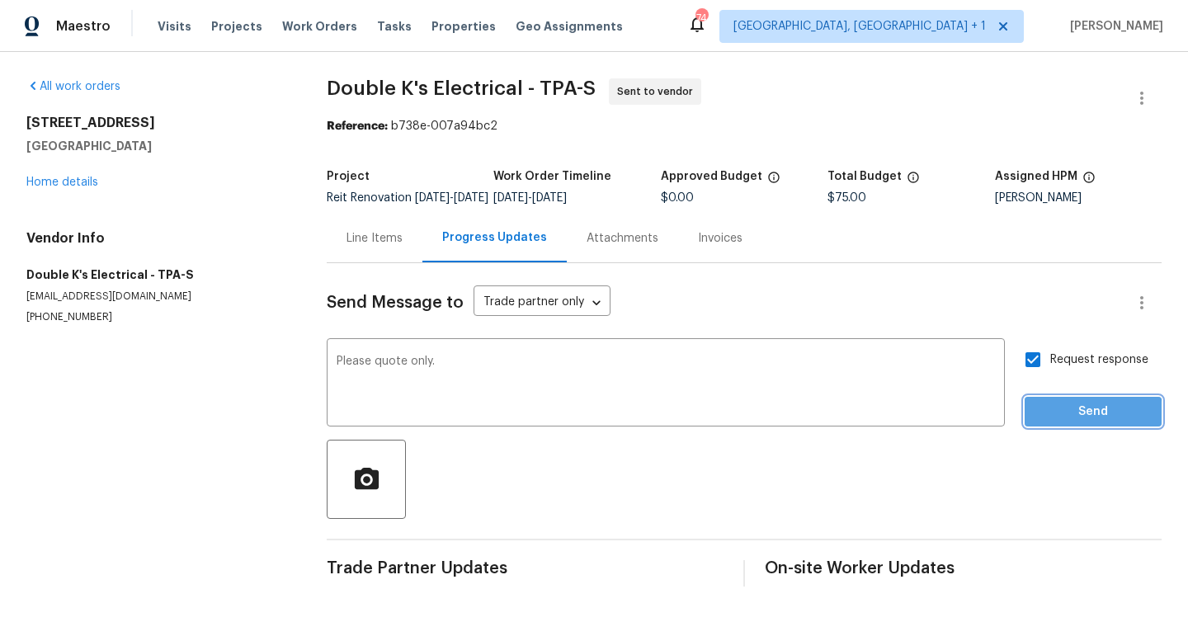
click at [1075, 423] on span "Send" at bounding box center [1093, 412] width 111 height 21
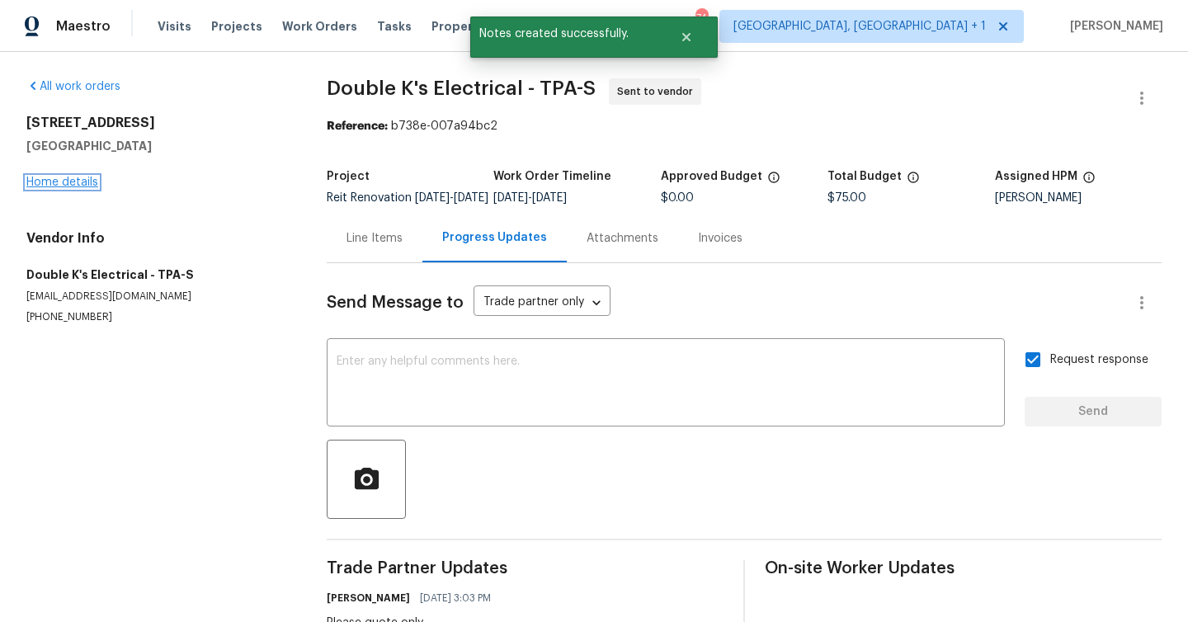
click at [69, 177] on link "Home details" at bounding box center [62, 183] width 72 height 12
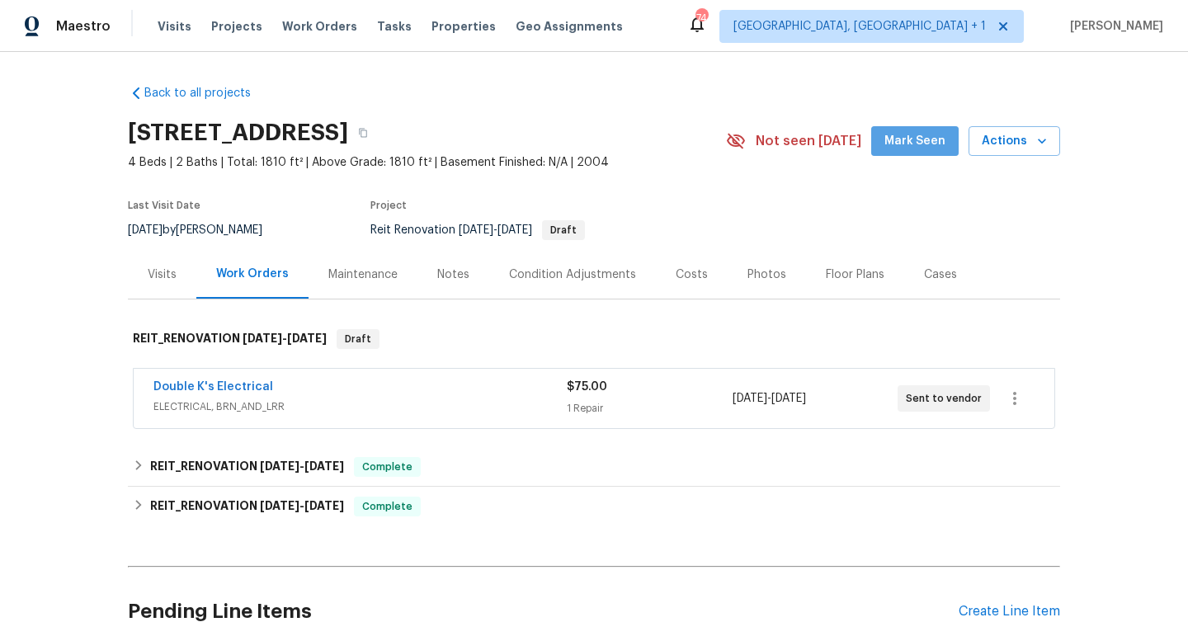
click at [942, 128] on button "Mark Seen" at bounding box center [915, 141] width 87 height 31
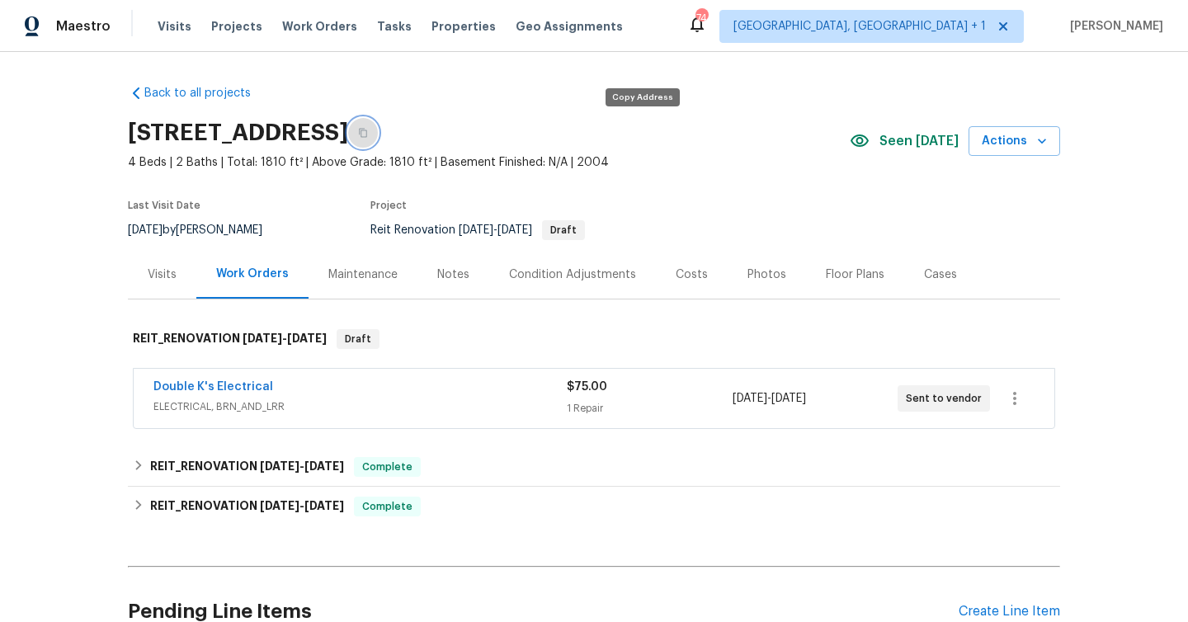
click at [378, 129] on button "button" at bounding box center [363, 133] width 30 height 30
